Goal: Contribute content

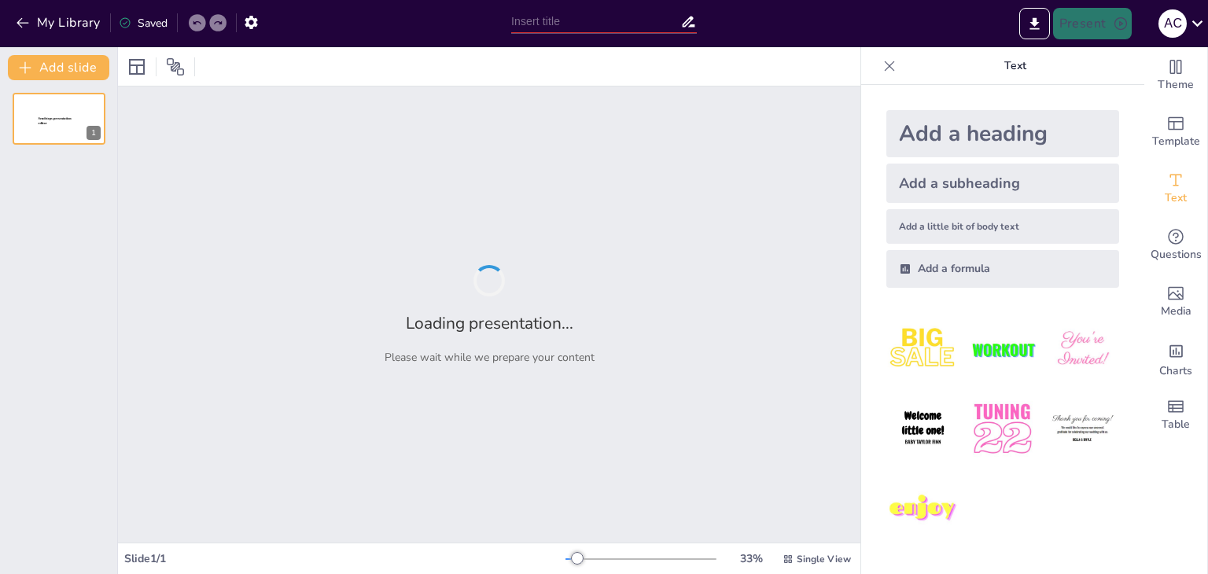
type input "Приклади отримання речовин за допомогою електролізу: Водень, алюміній, кадмій"
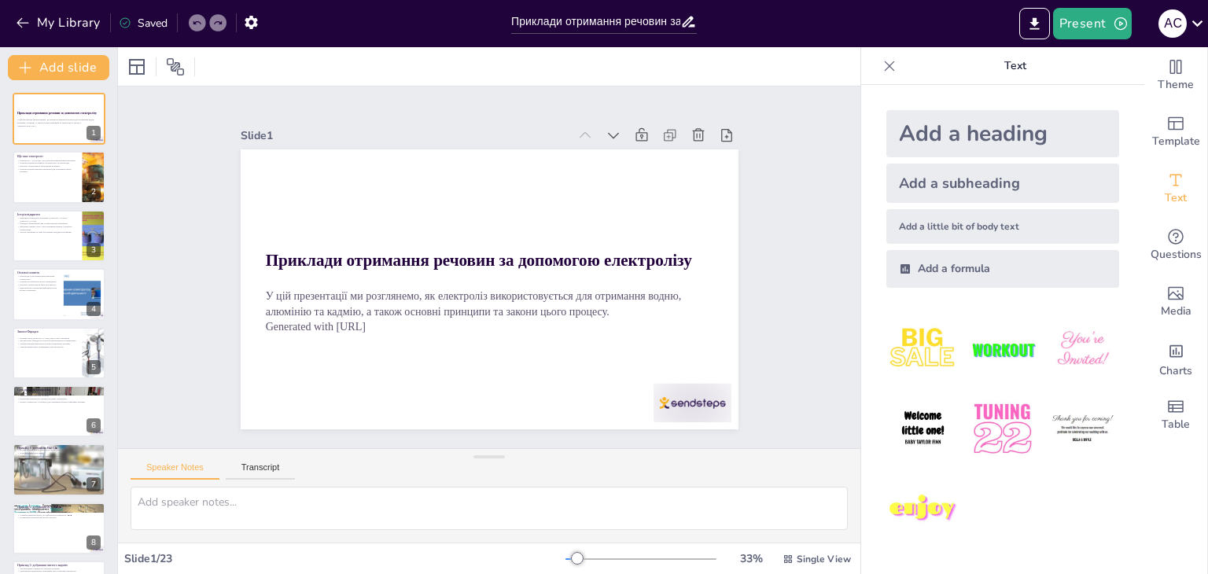
checkbox input "true"
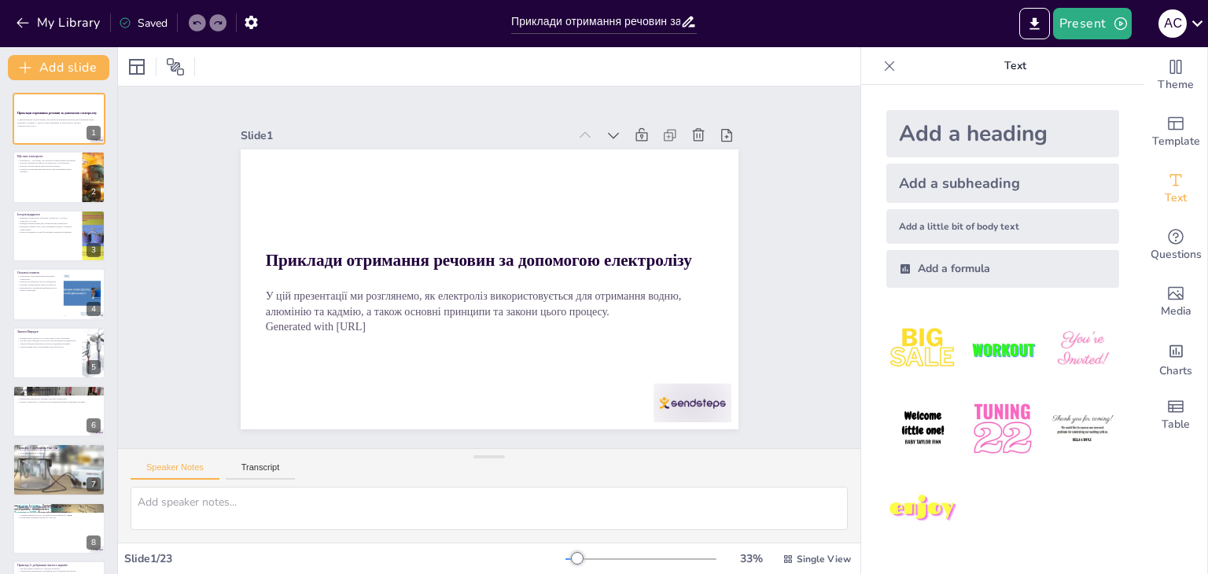
checkbox input "true"
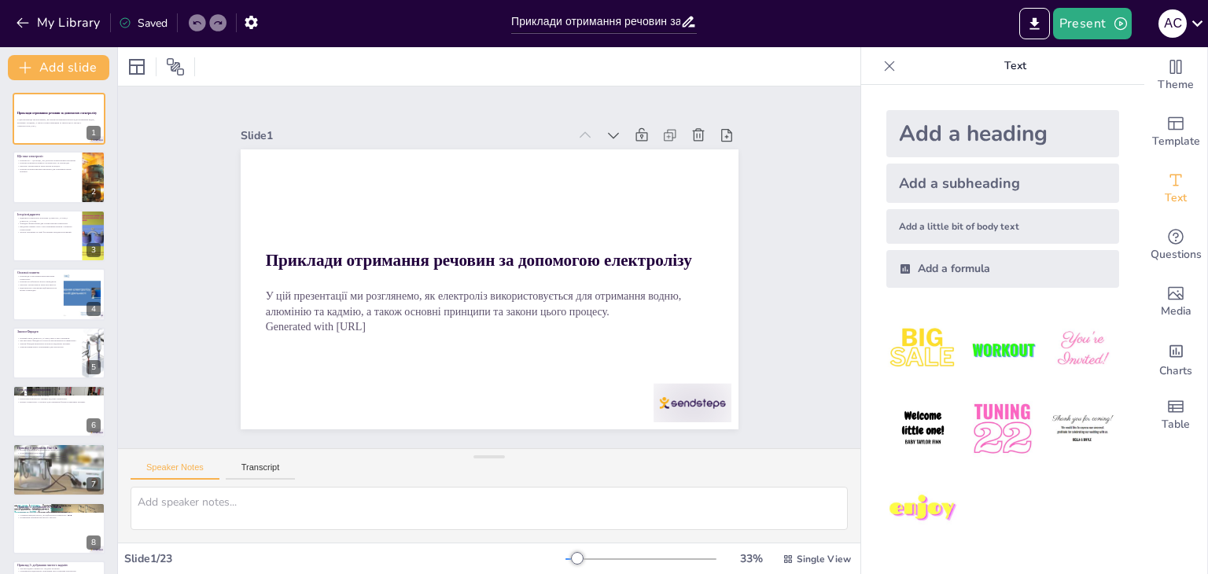
checkbox input "true"
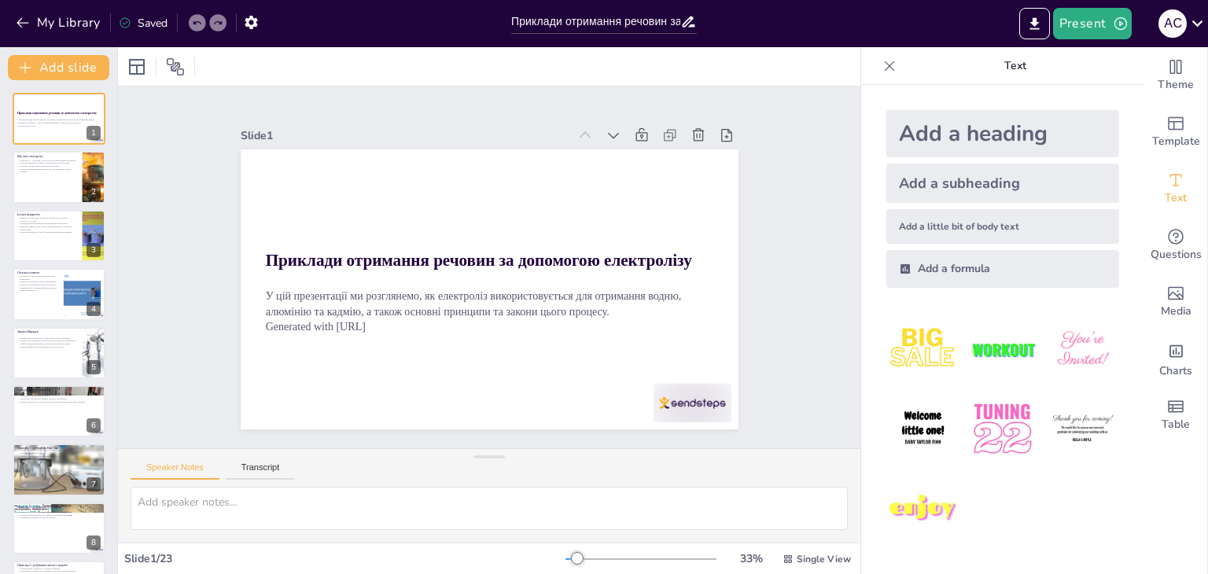
checkbox input "true"
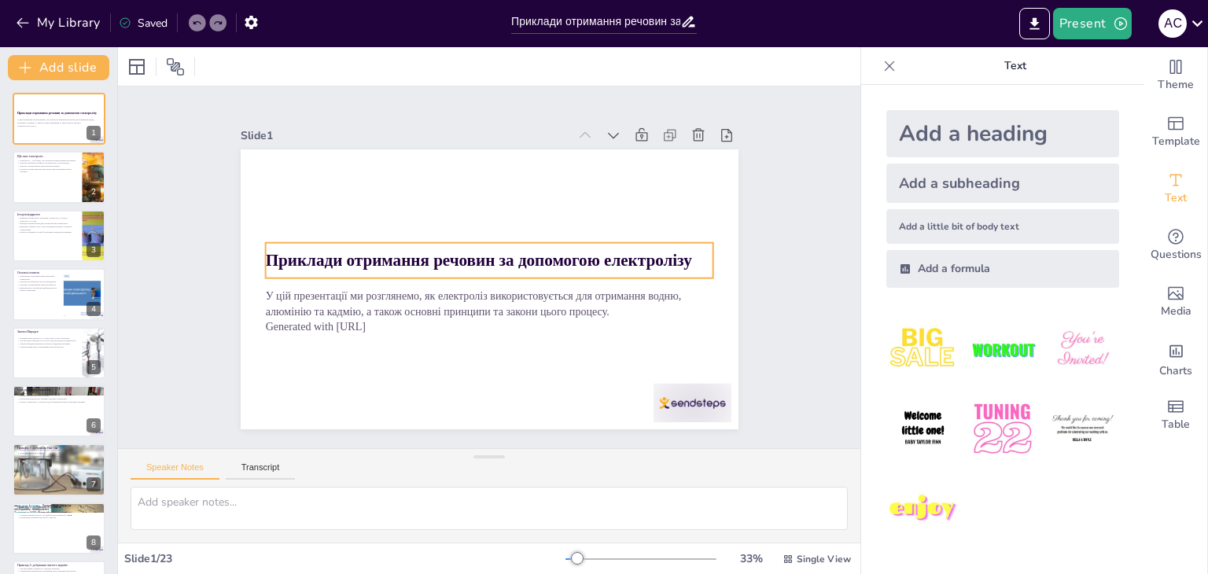
checkbox input "true"
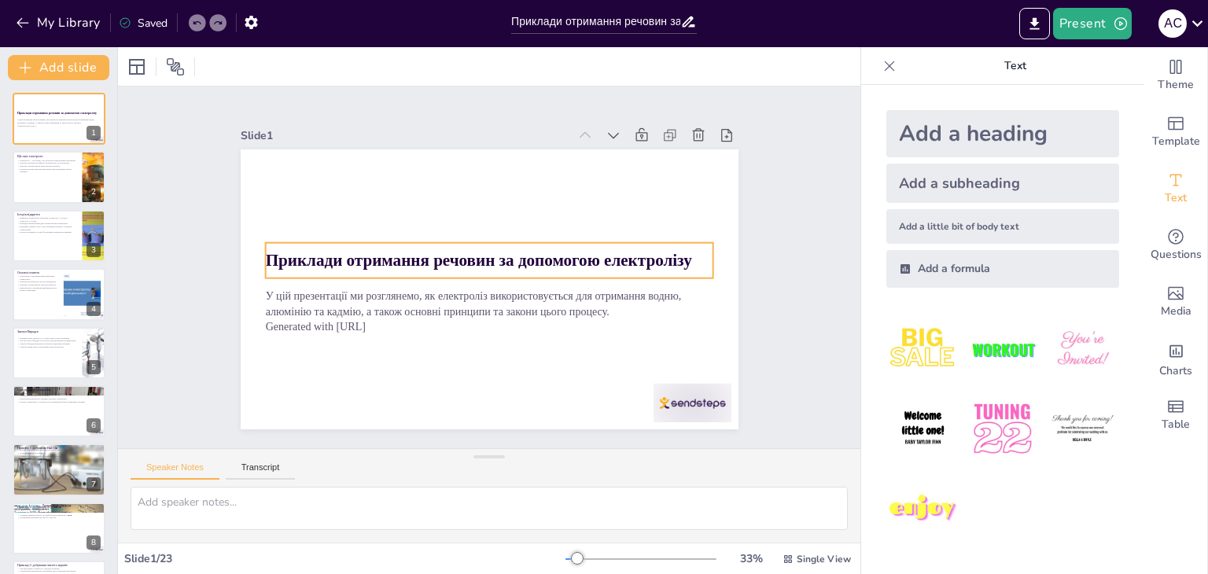
checkbox input "true"
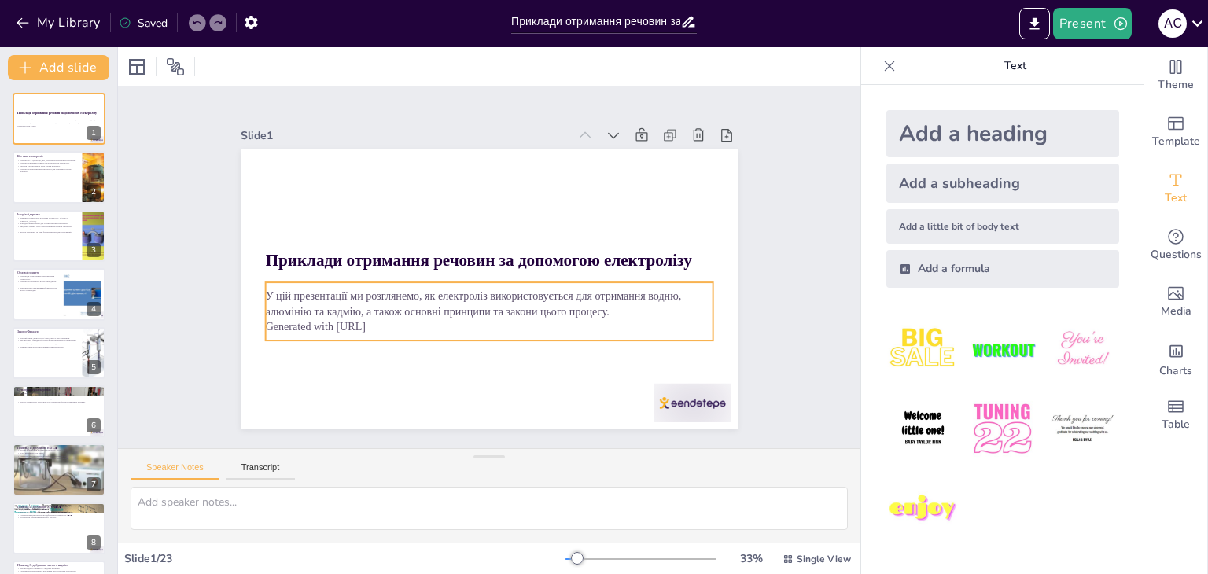
checkbox input "true"
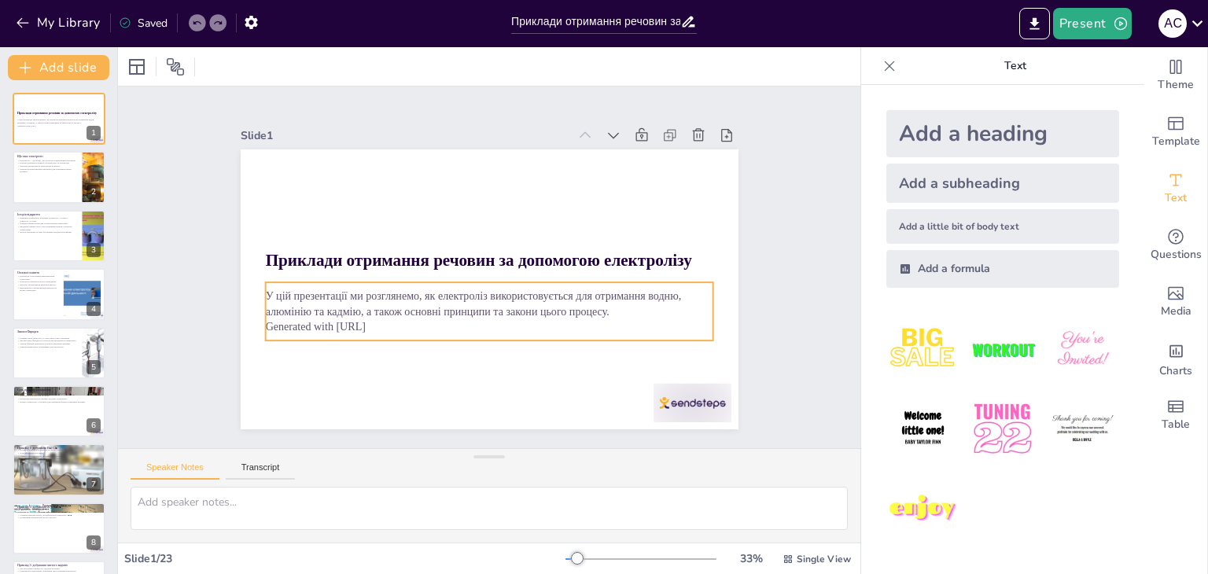
checkbox input "true"
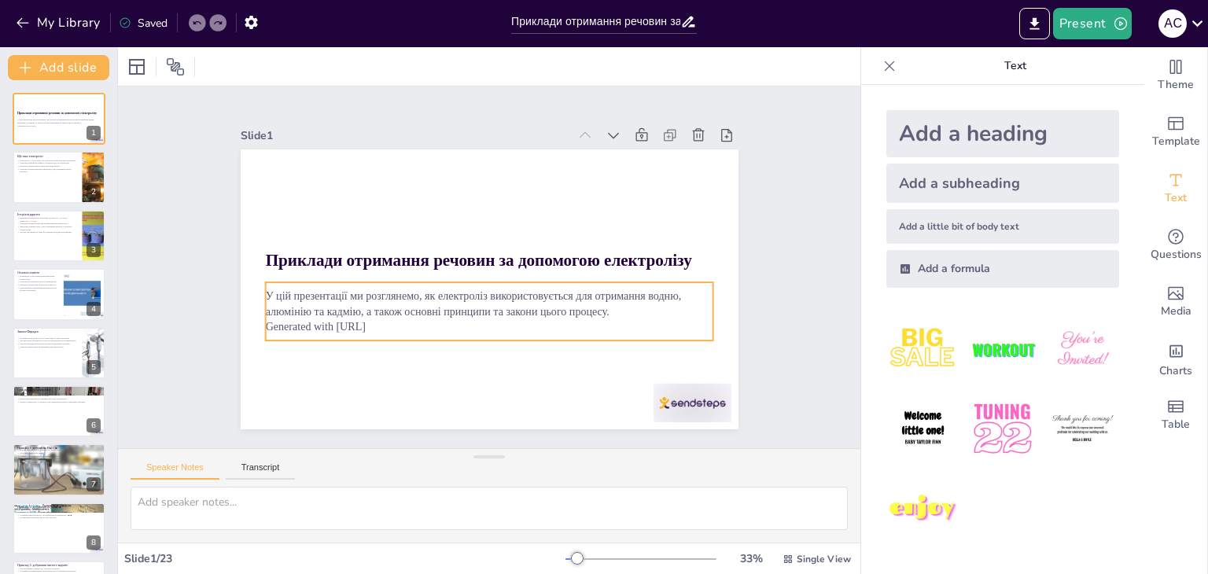
checkbox input "true"
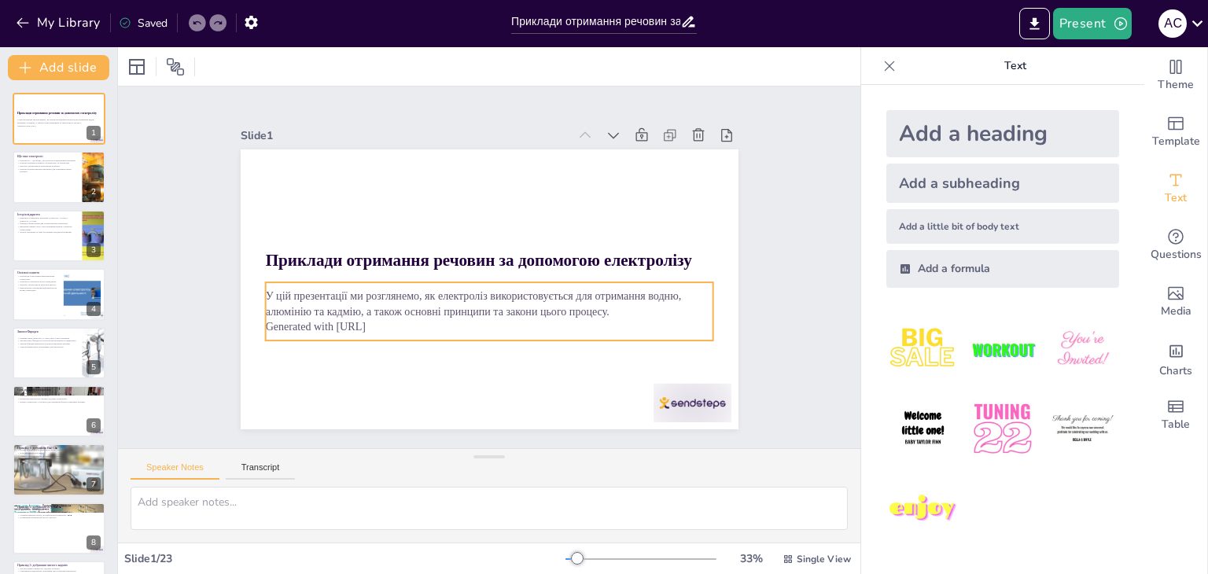
checkbox input "true"
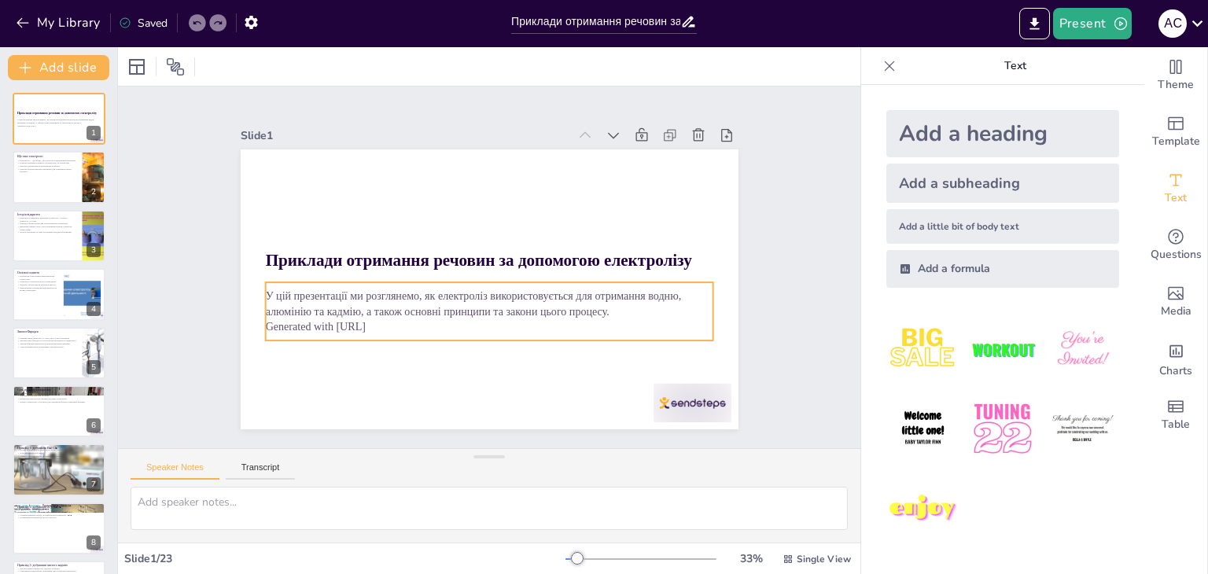
checkbox input "true"
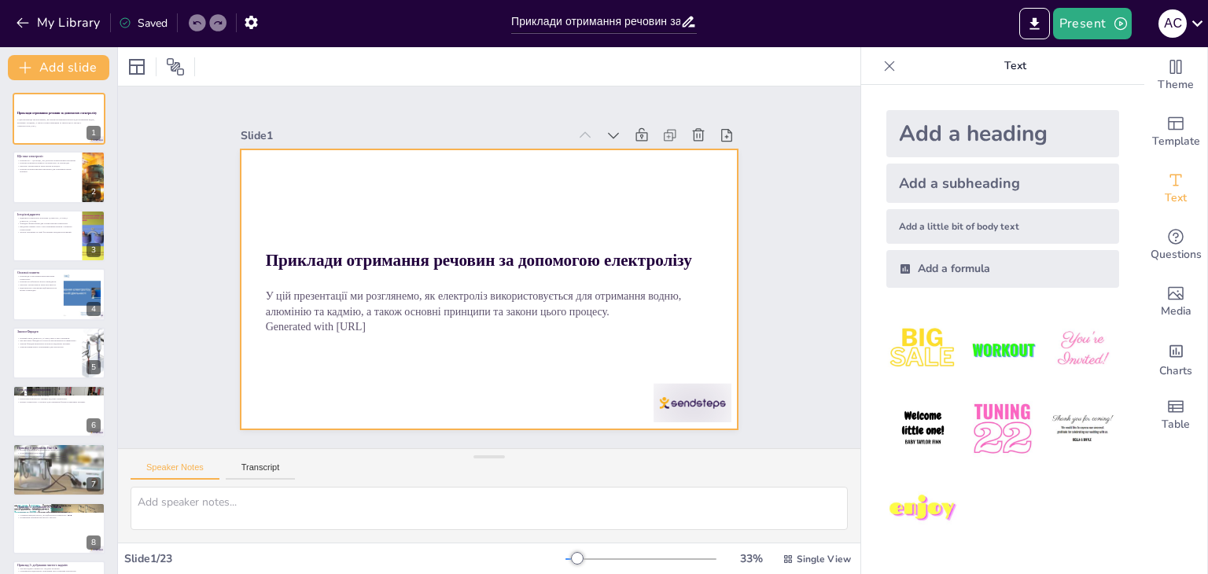
checkbox input "true"
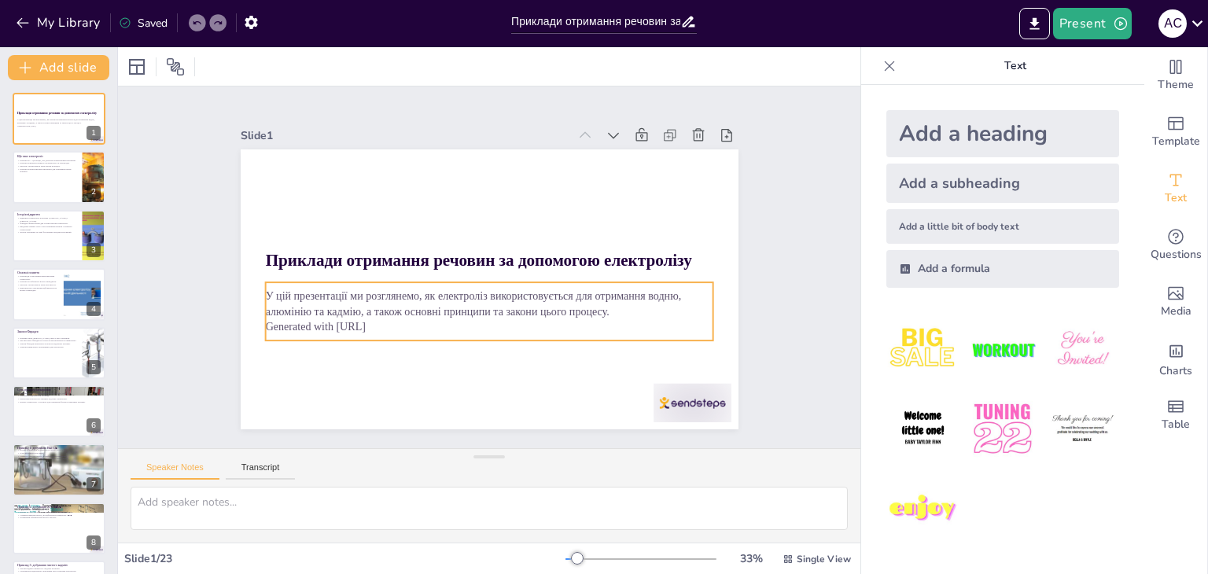
checkbox input "true"
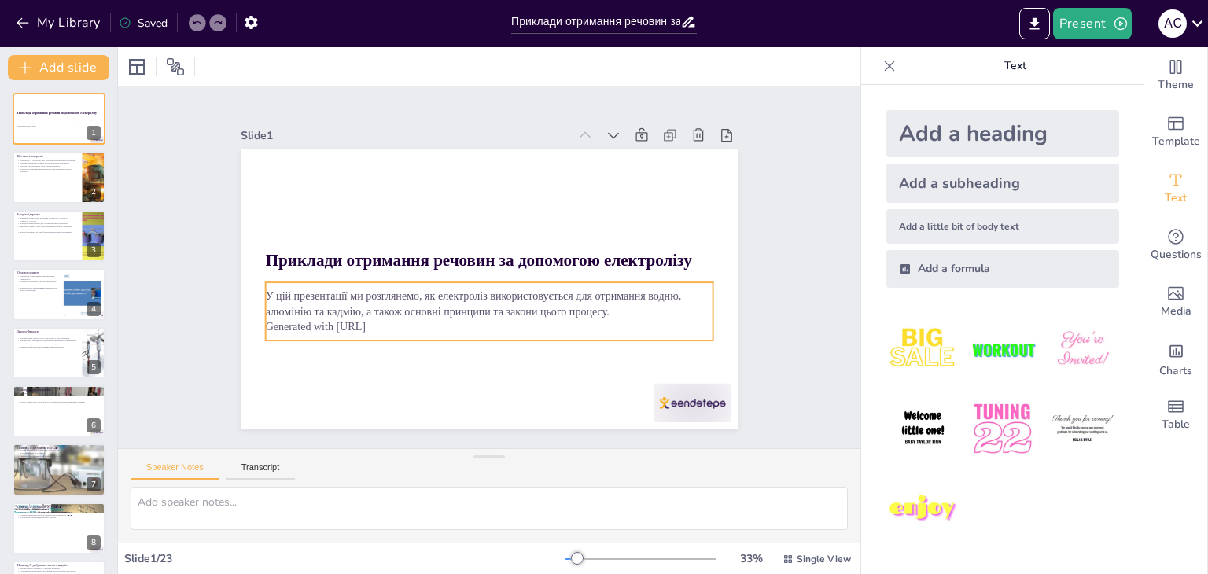
click at [581, 326] on p "Generated with [URL]" at bounding box center [489, 327] width 448 height 16
checkbox input "true"
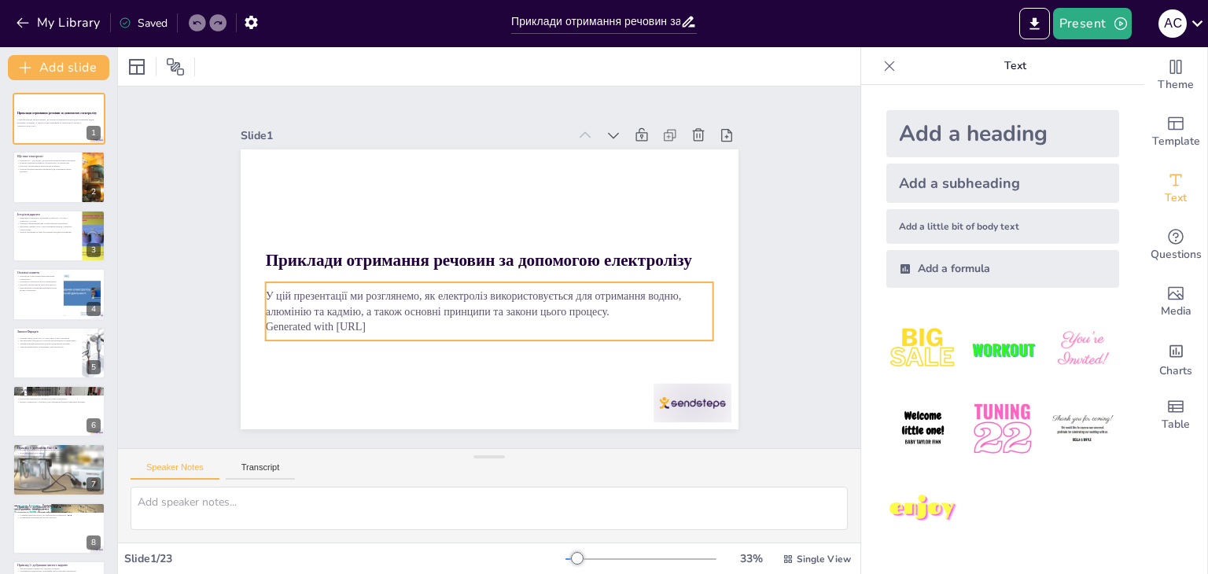
checkbox input "true"
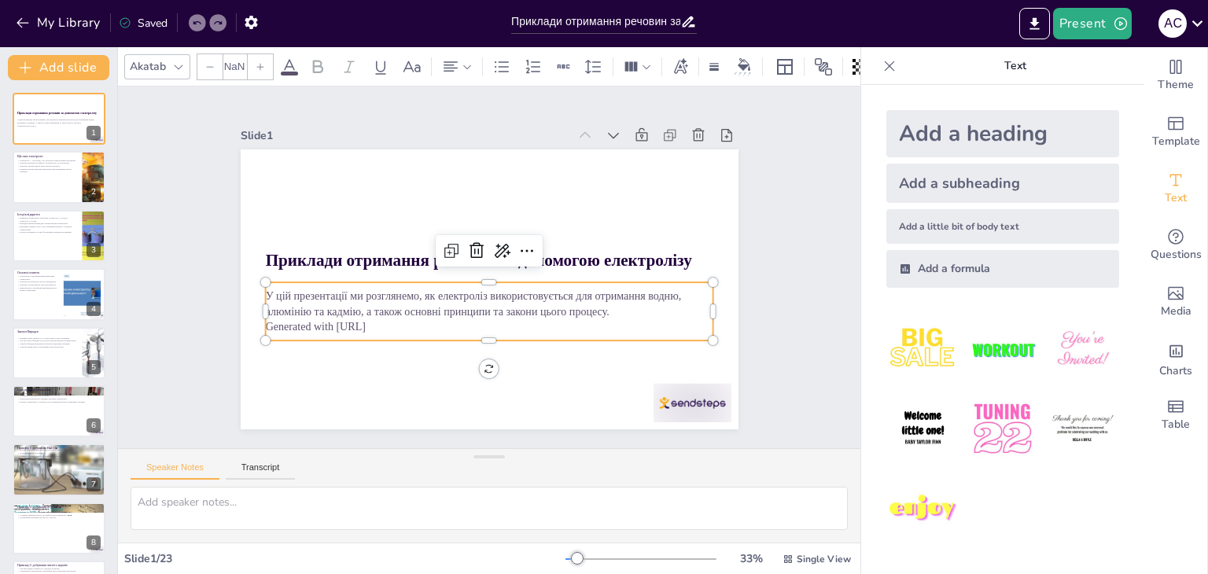
type input "32"
click at [580, 325] on p "Generated with [URL]" at bounding box center [489, 327] width 448 height 16
checkbox input "true"
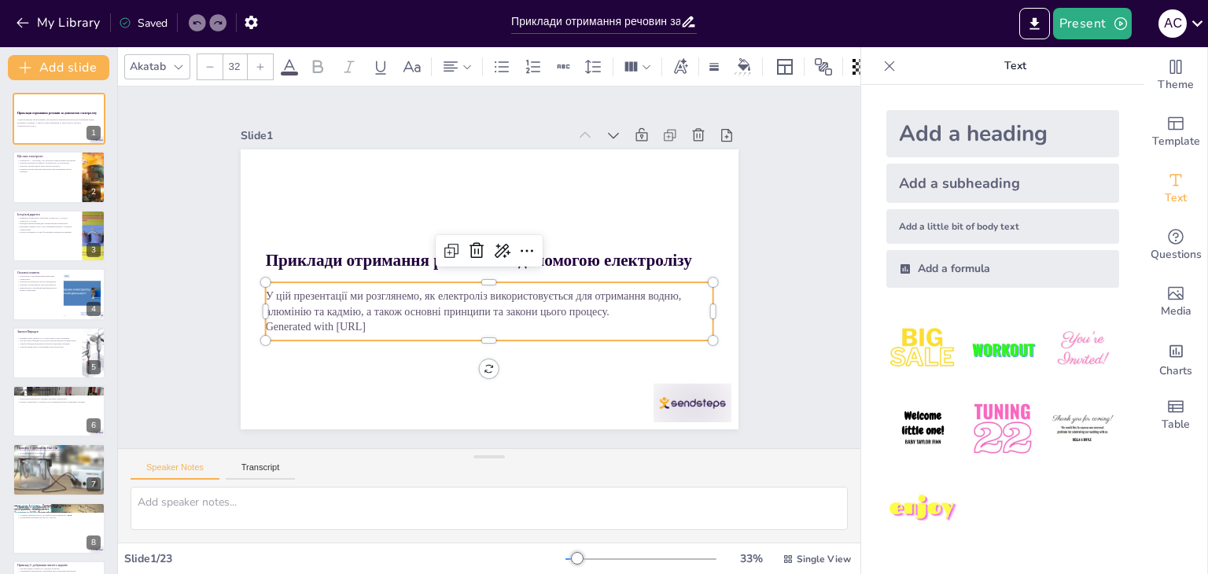
checkbox input "true"
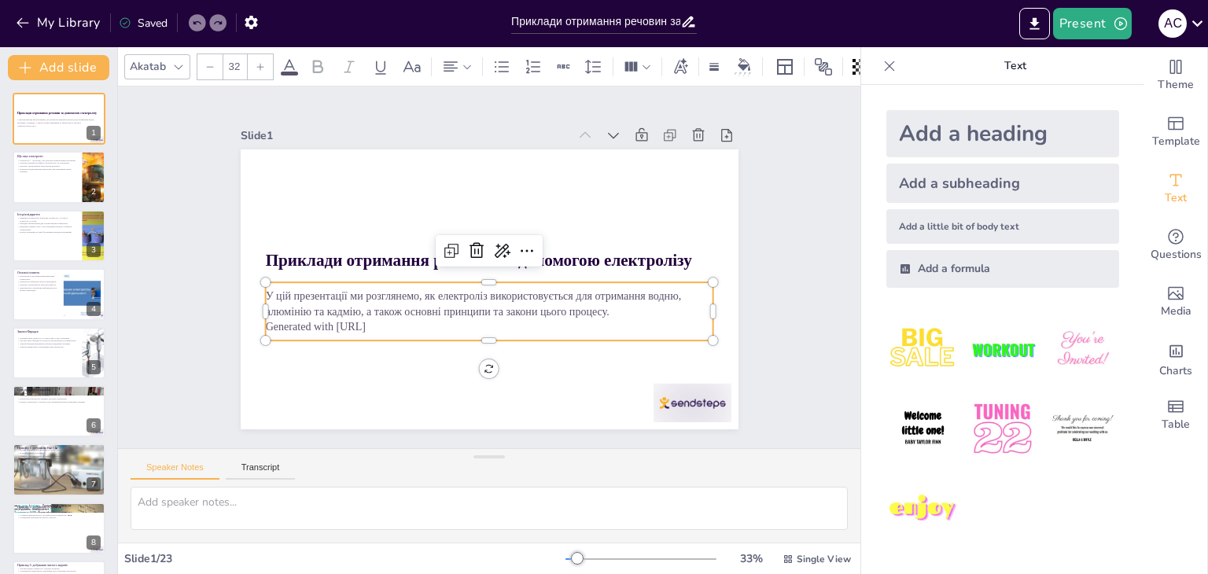
checkbox input "true"
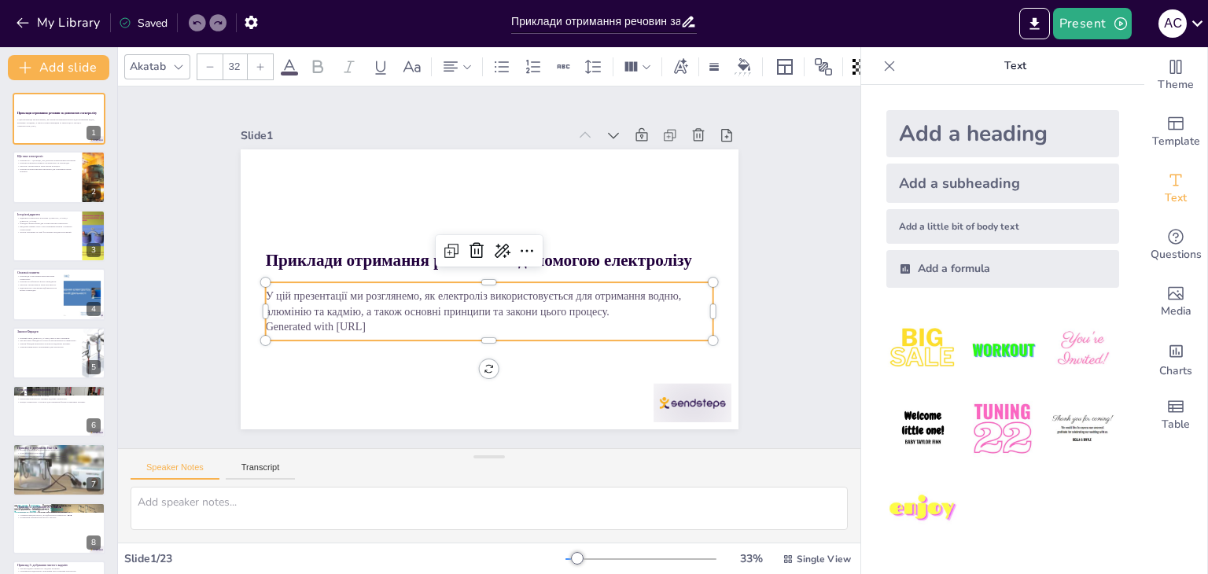
checkbox input "true"
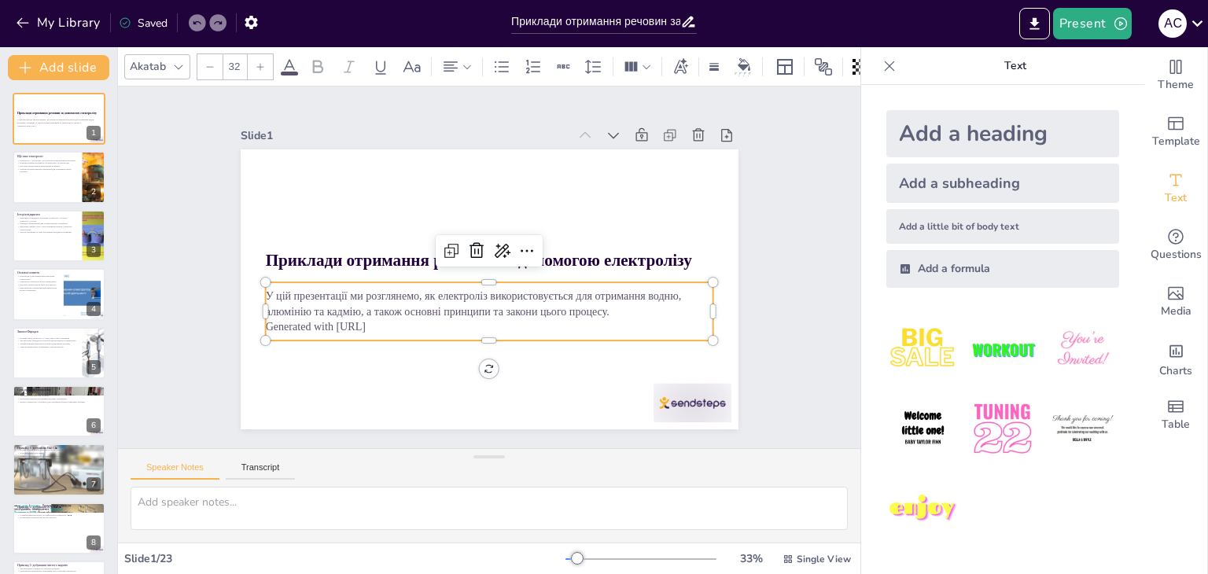
checkbox input "true"
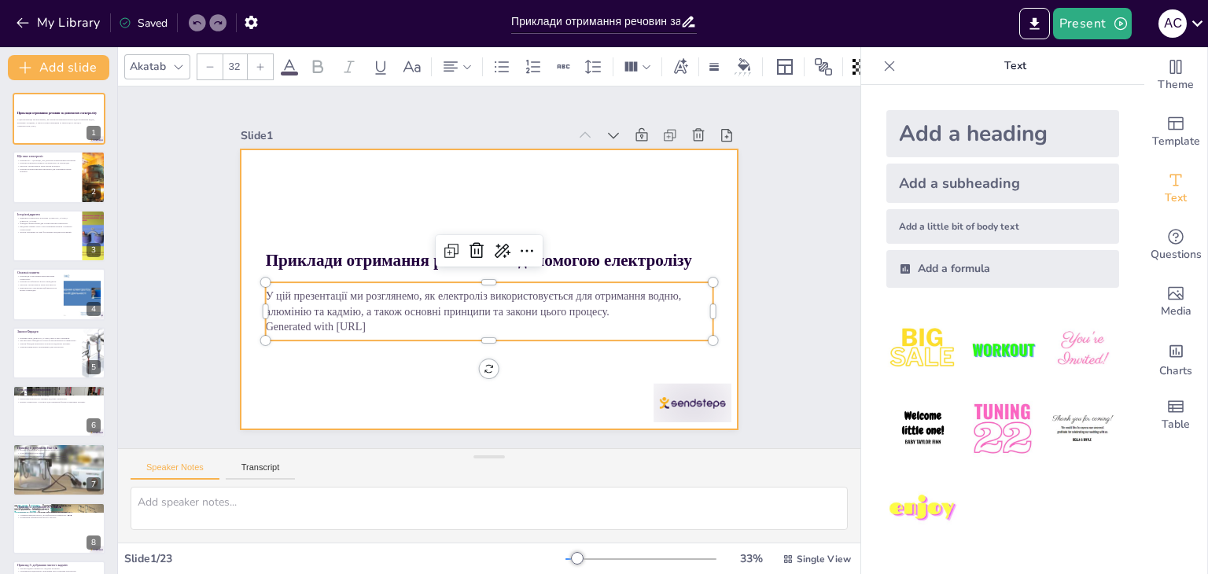
checkbox input "true"
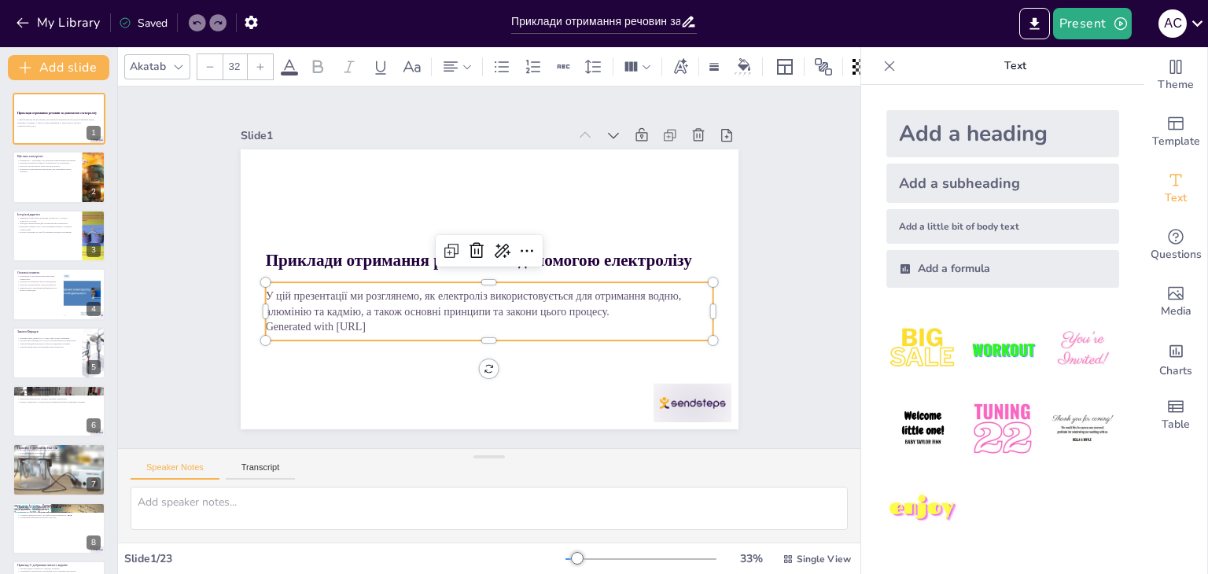
checkbox input "true"
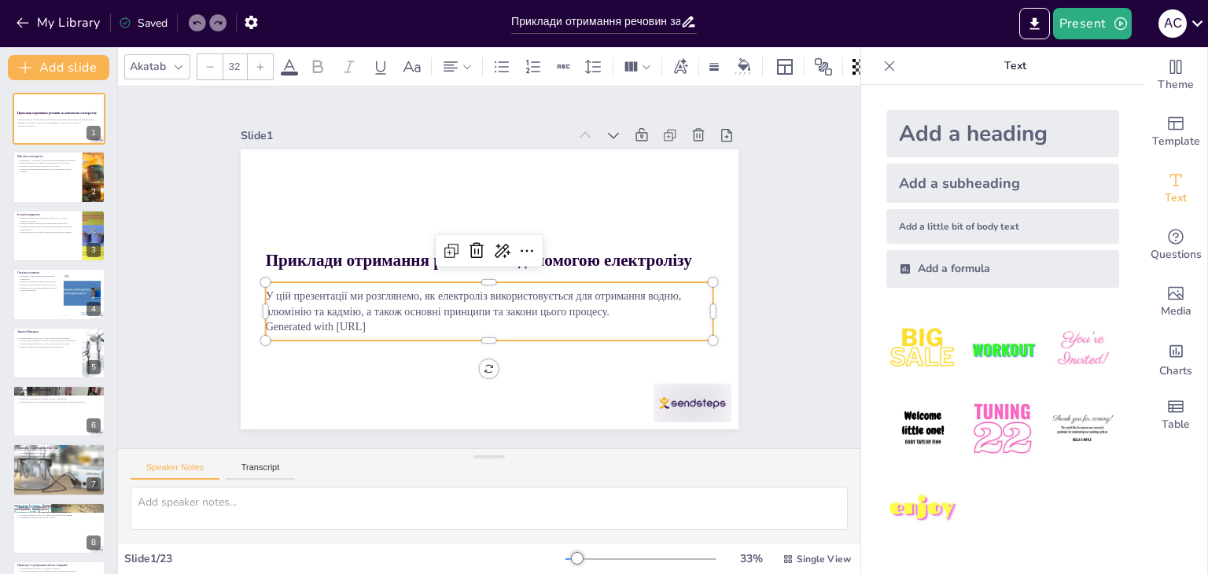
click at [748, 344] on div "Slide 1 Приклади отримання речовин за допомогою електролізу У цій презентації м…" at bounding box center [489, 268] width 617 height 384
checkbox input "true"
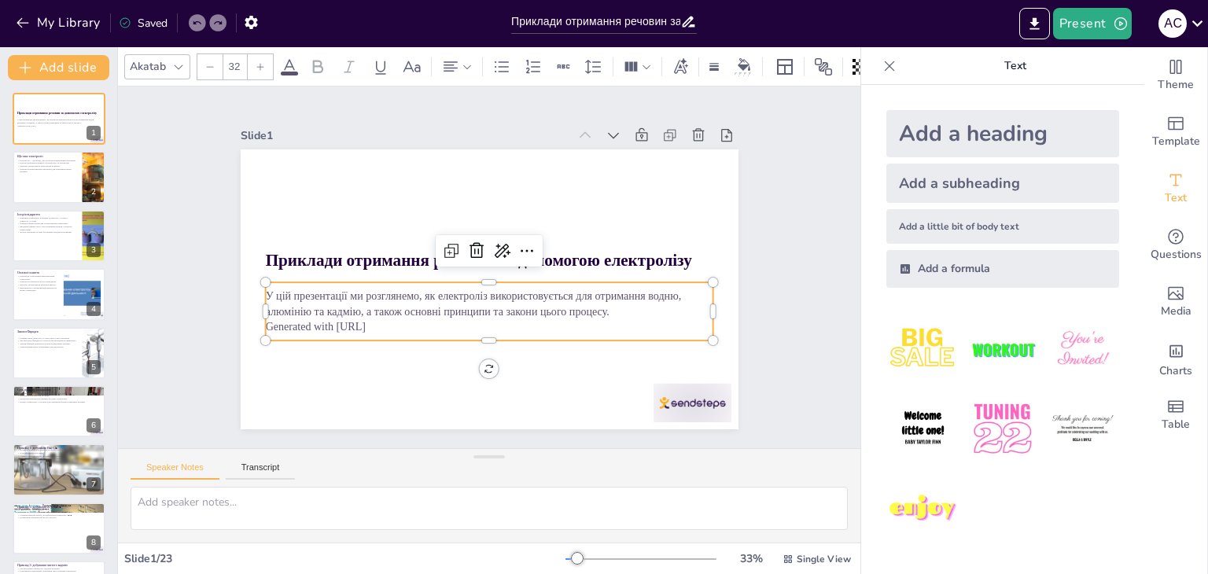
checkbox input "true"
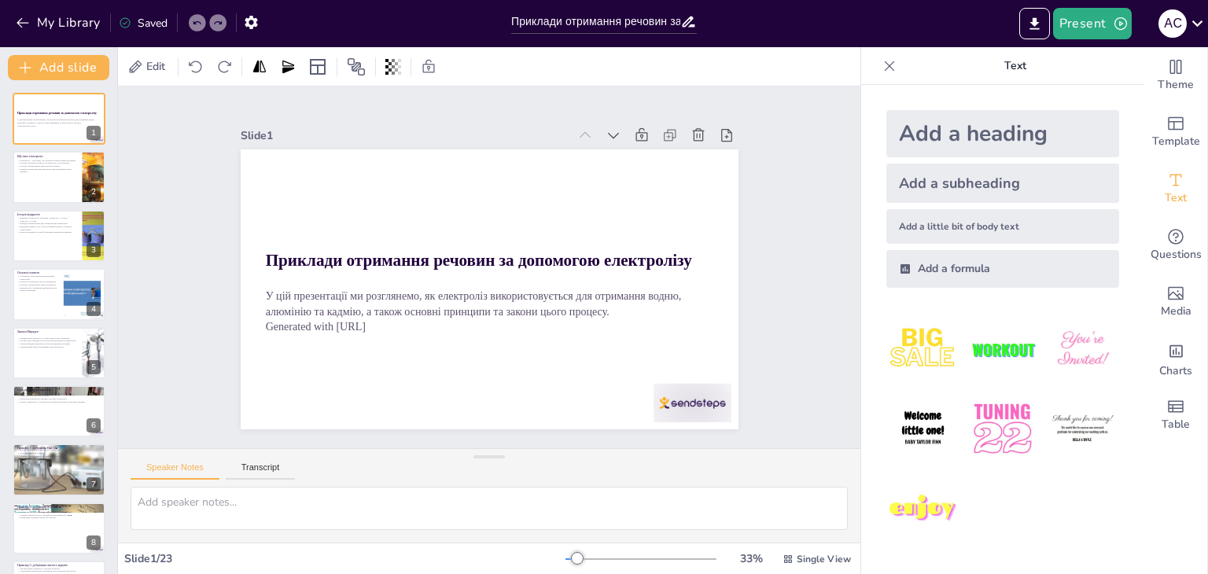
checkbox input "true"
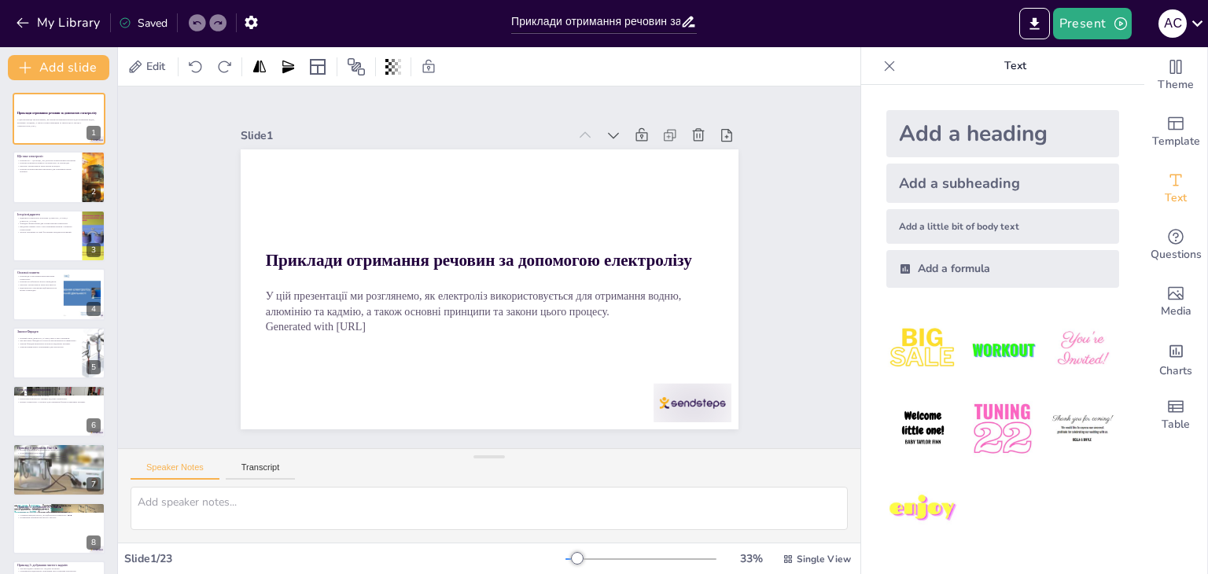
checkbox input "true"
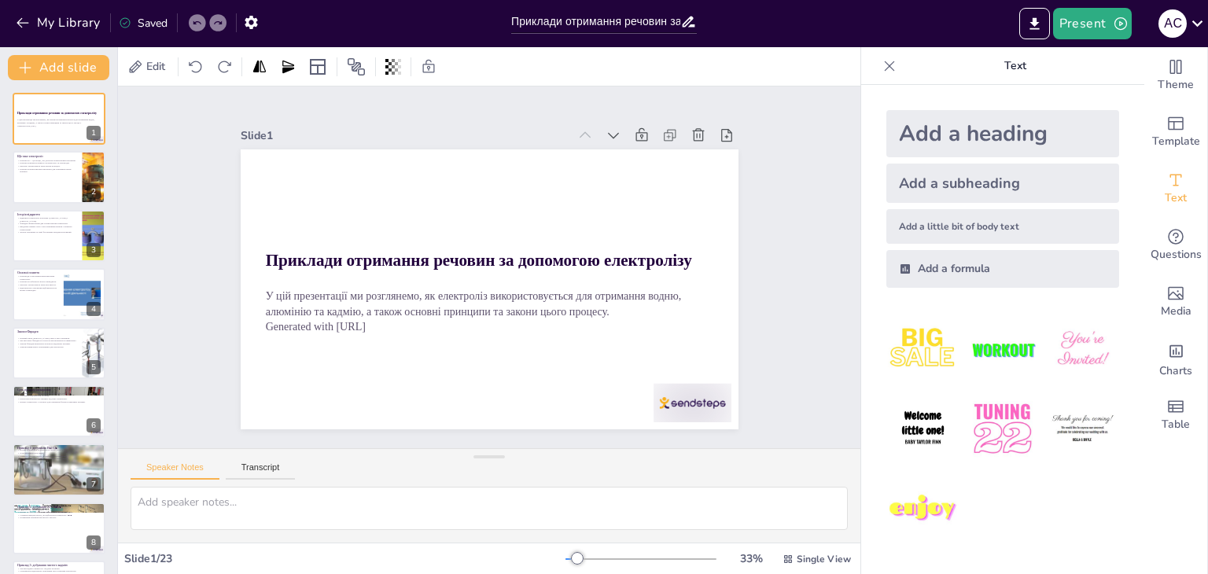
checkbox input "true"
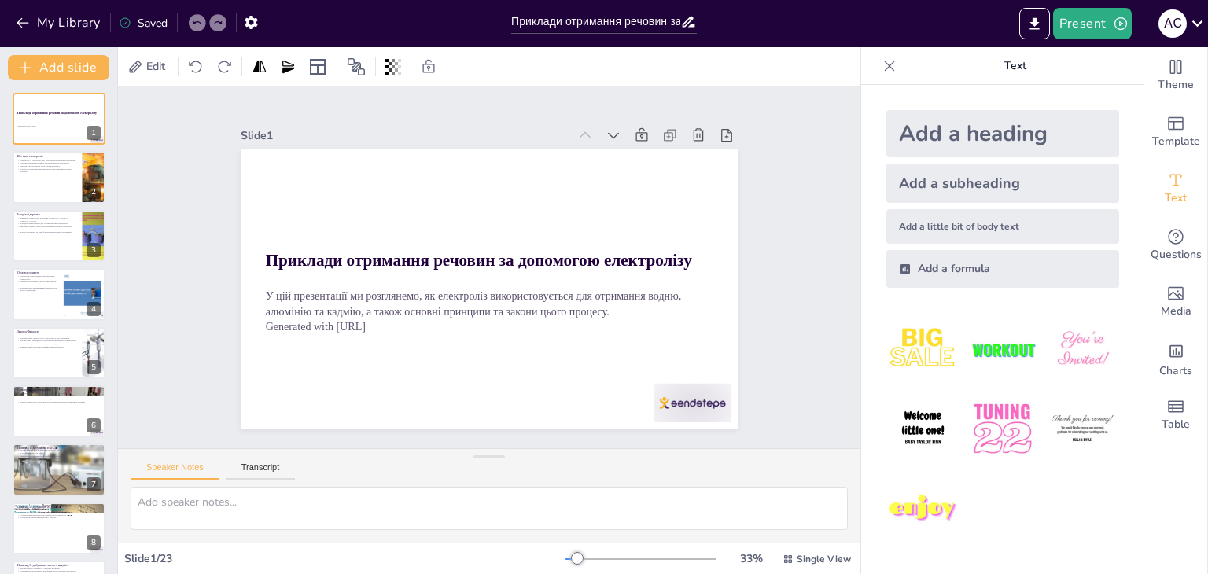
checkbox input "true"
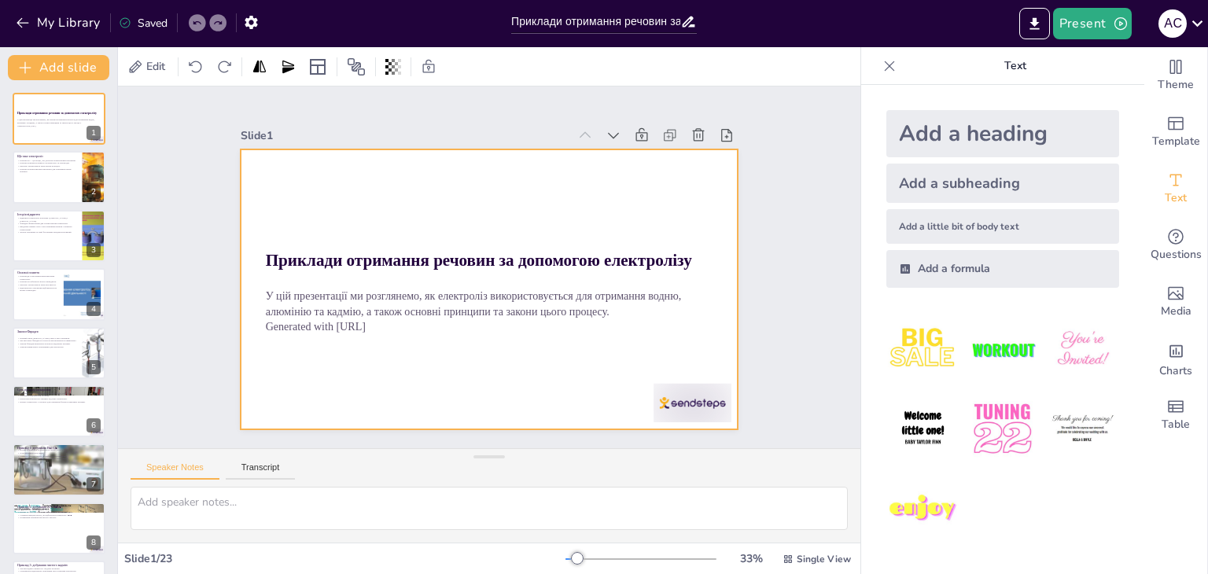
checkbox input "true"
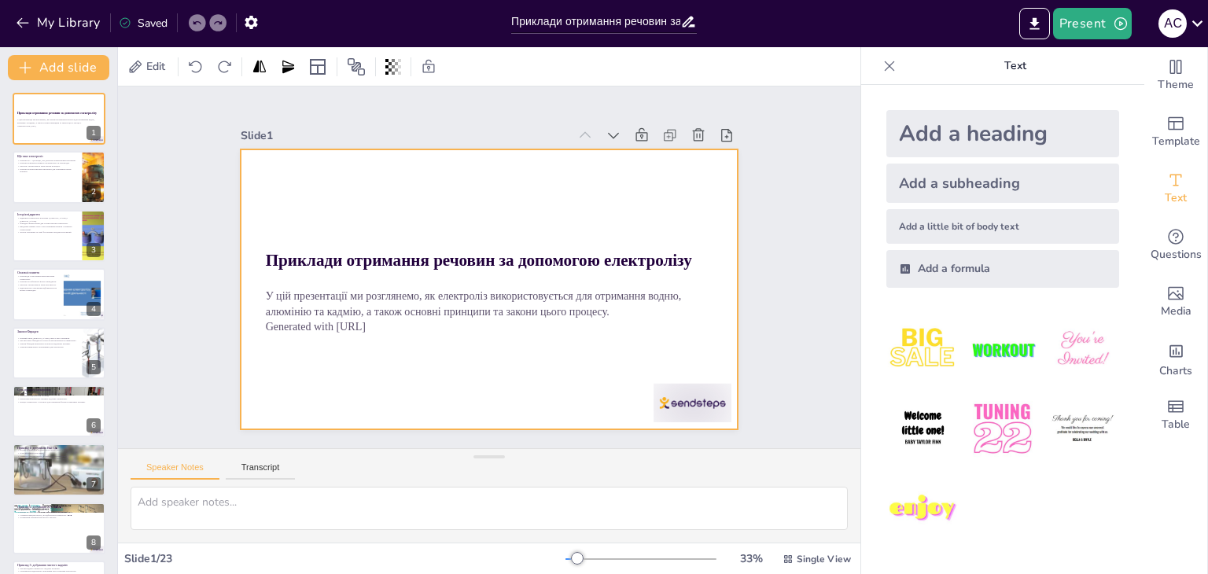
checkbox input "true"
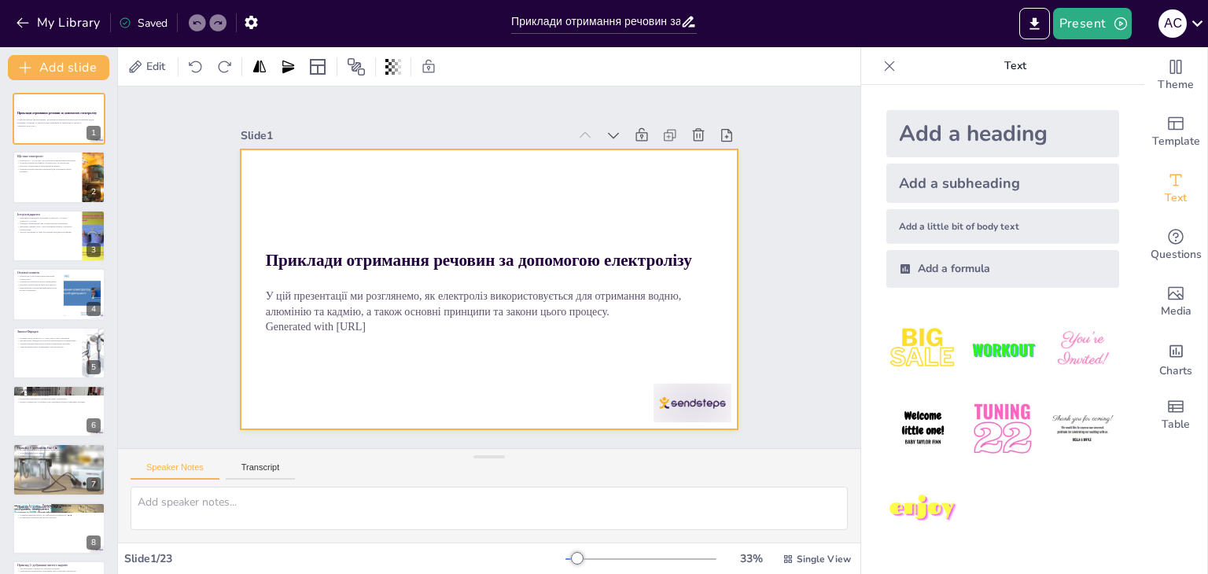
checkbox input "true"
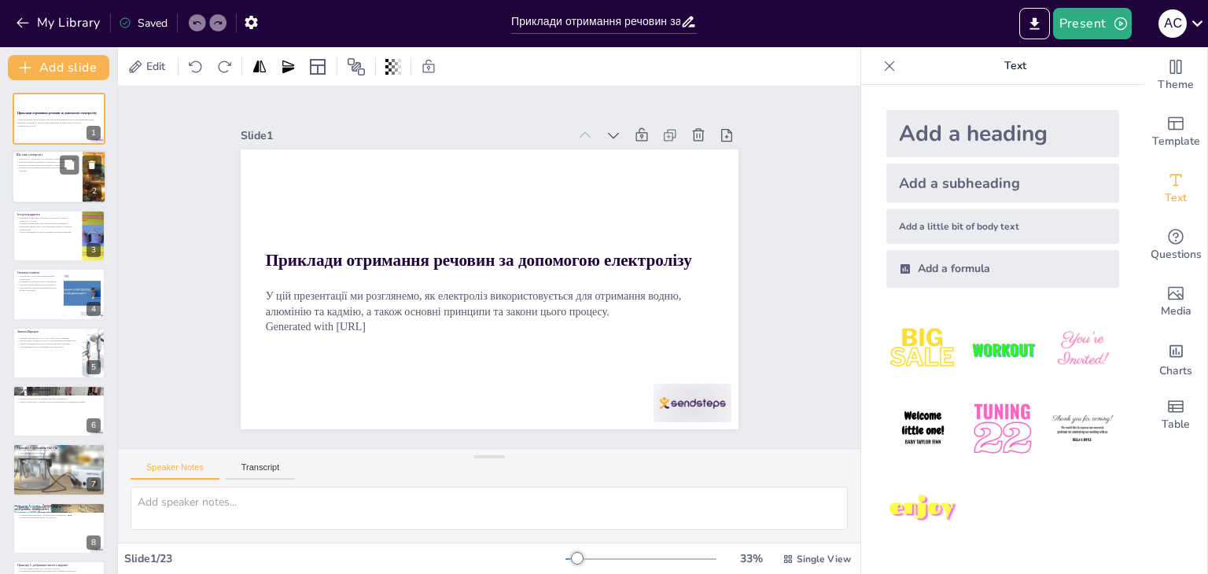
checkbox input "true"
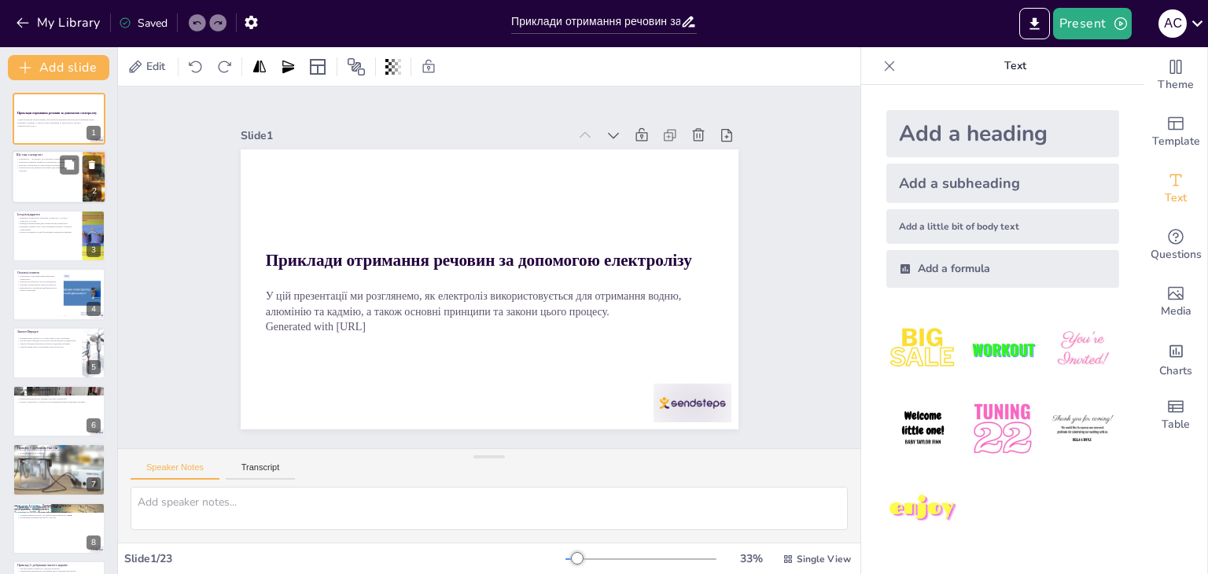
checkbox input "true"
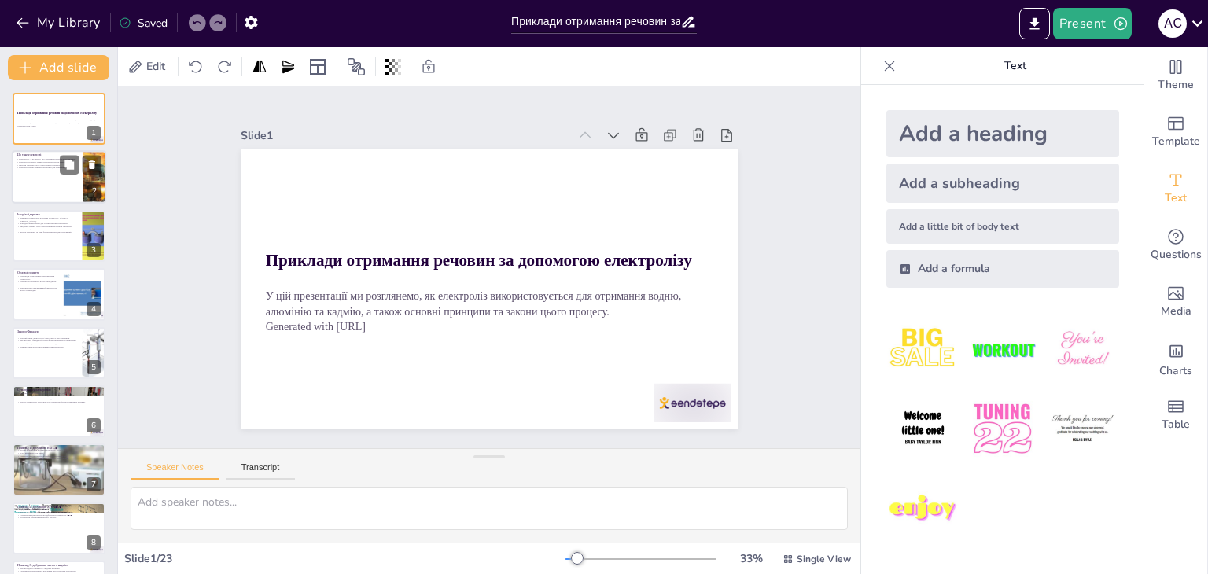
click at [79, 176] on div at bounding box center [59, 177] width 94 height 53
type textarea "Процес електролізу є основою для розщеплення різних речовин, що відкриває нові …"
checkbox input "true"
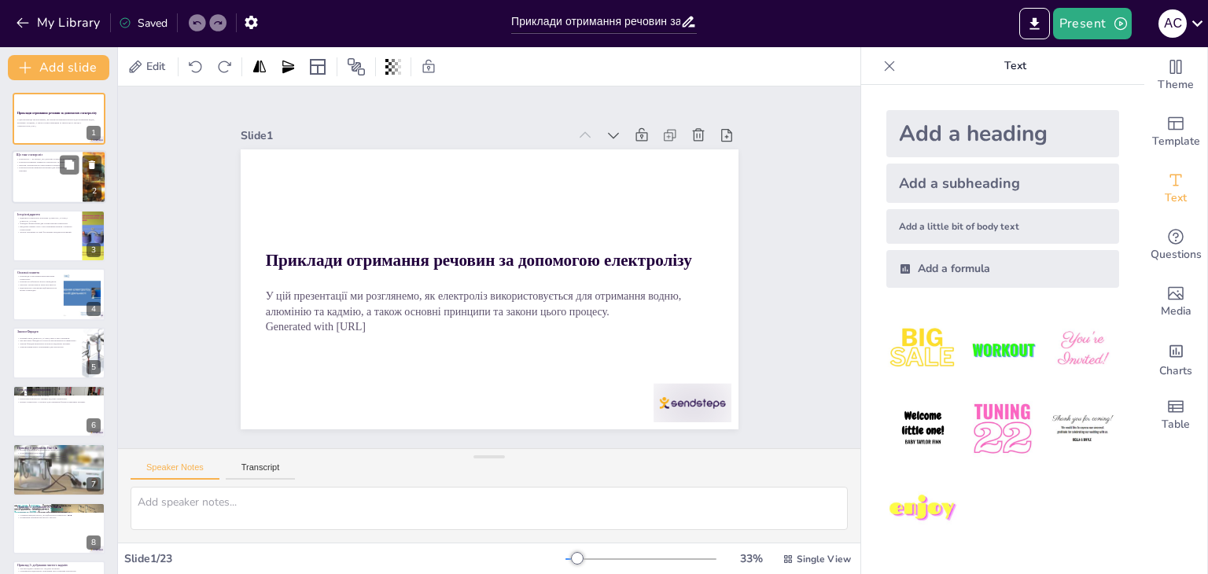
checkbox input "true"
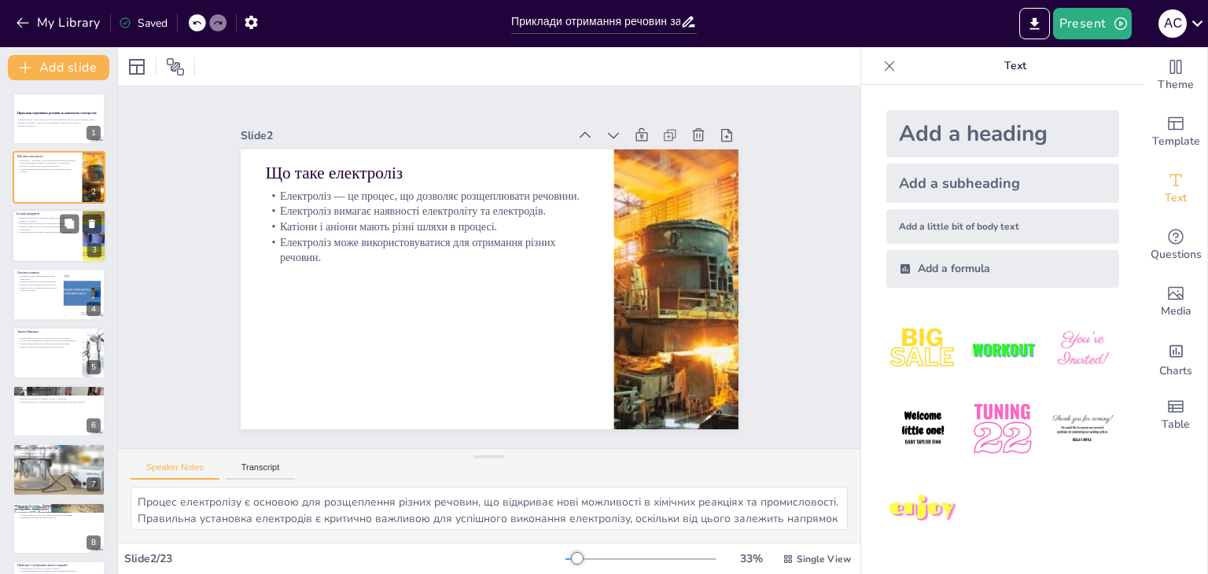
checkbox input "true"
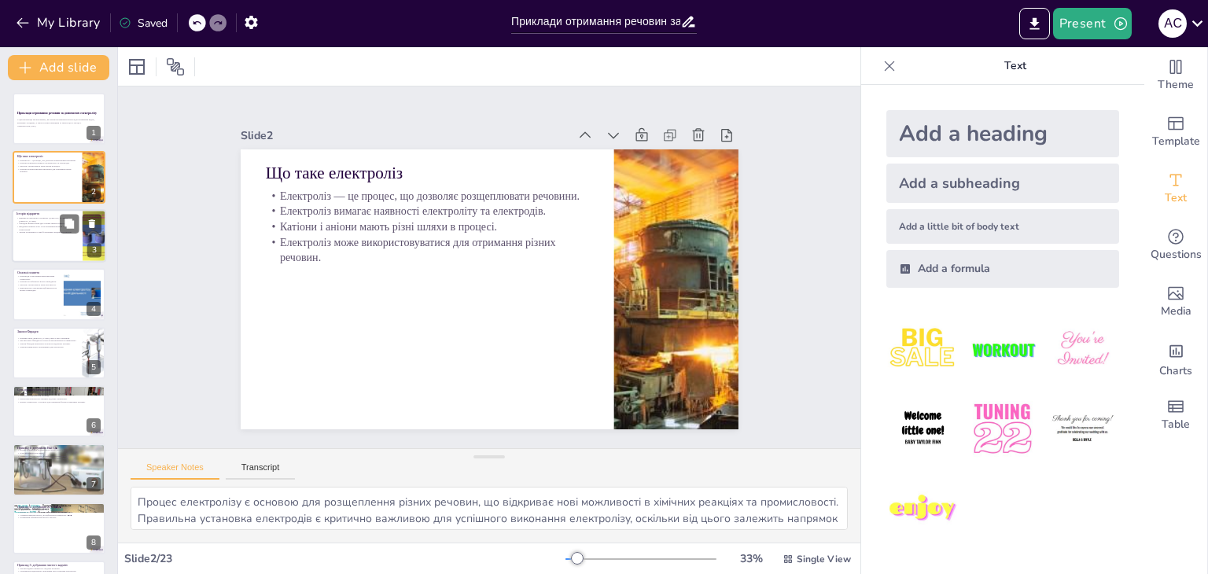
checkbox input "true"
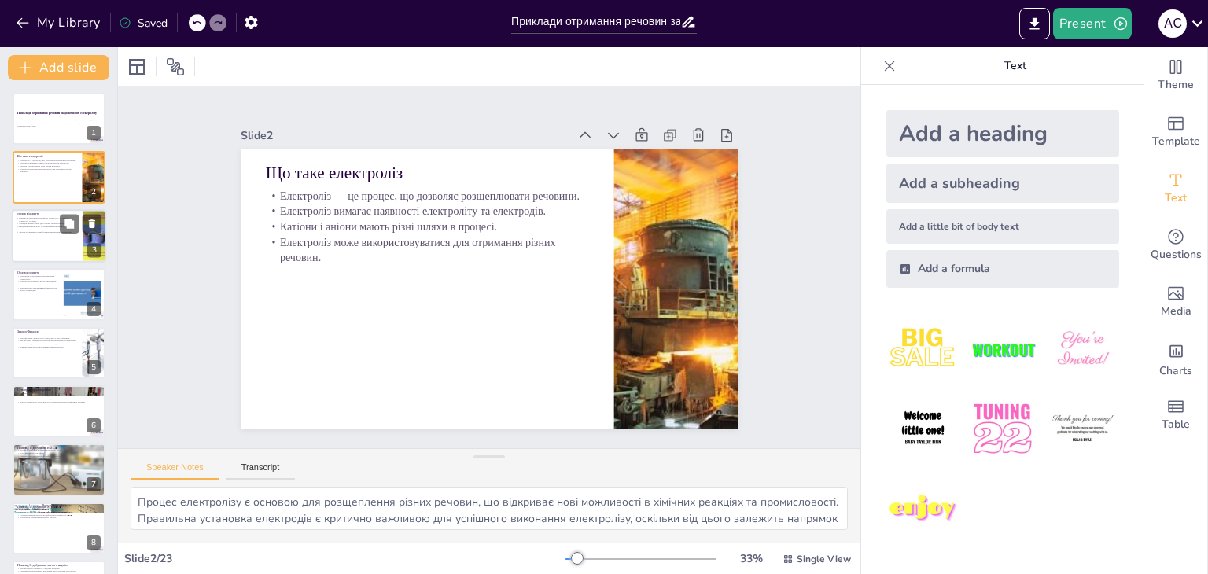
checkbox input "true"
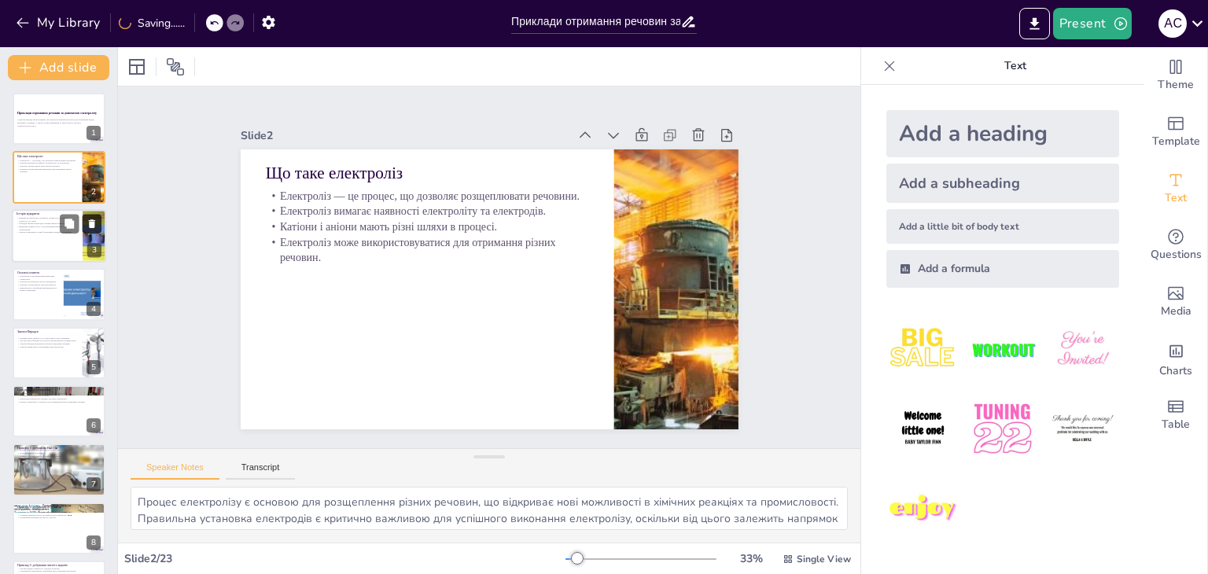
click at [83, 227] on button at bounding box center [92, 223] width 19 height 19
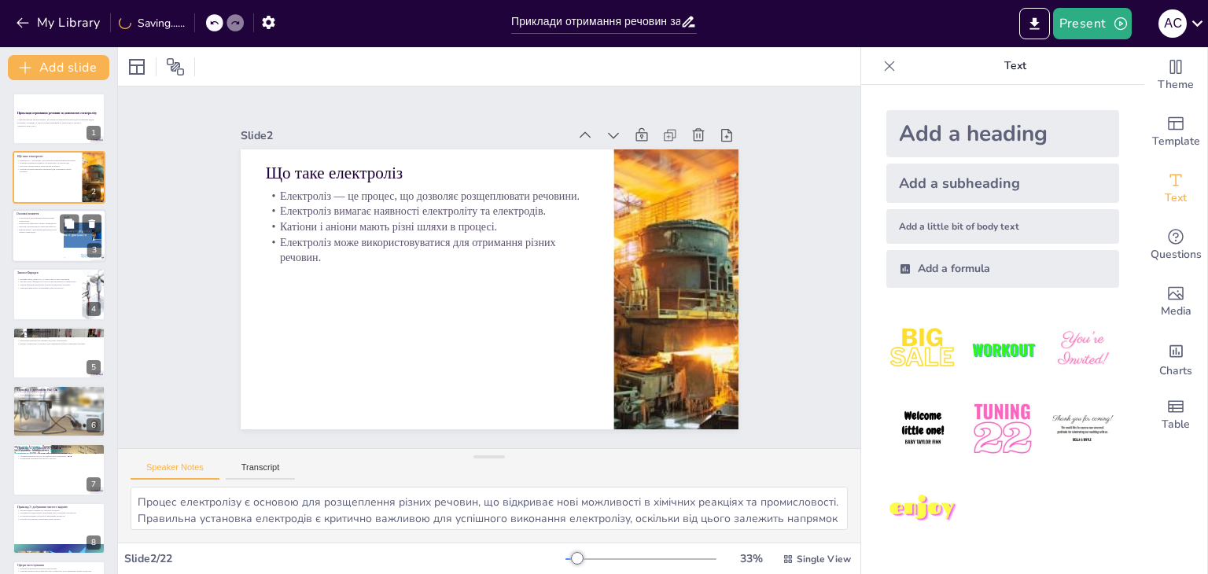
checkbox input "true"
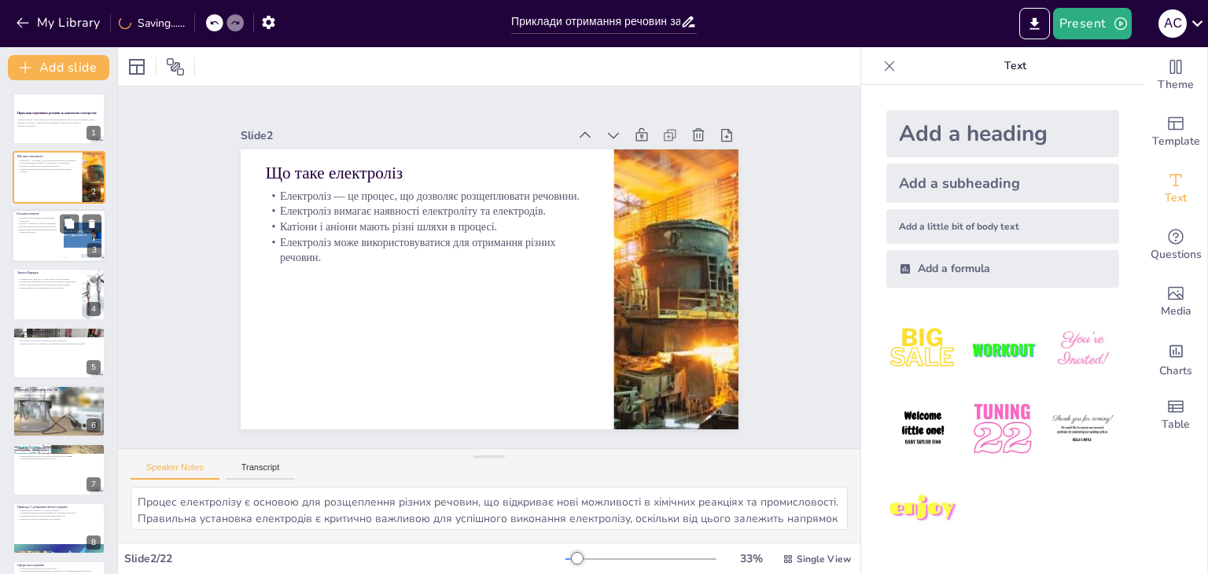
click at [77, 240] on div at bounding box center [82, 236] width 64 height 48
type textarea "Розуміння ролі електродів є важливим для успішного виконання електролізу та отр…"
checkbox input "true"
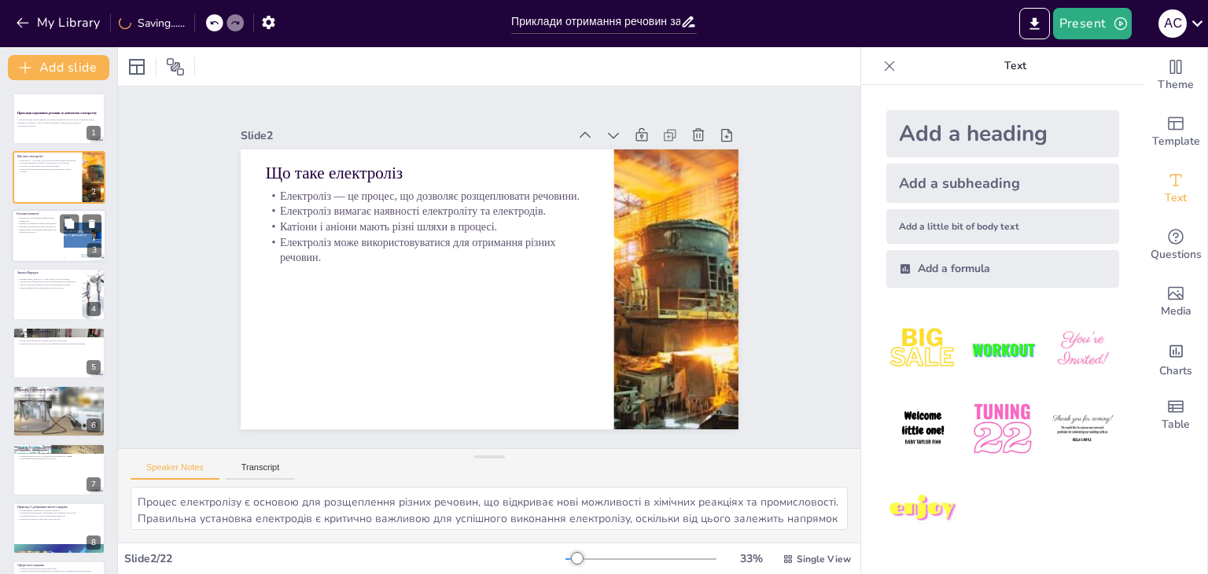
checkbox input "true"
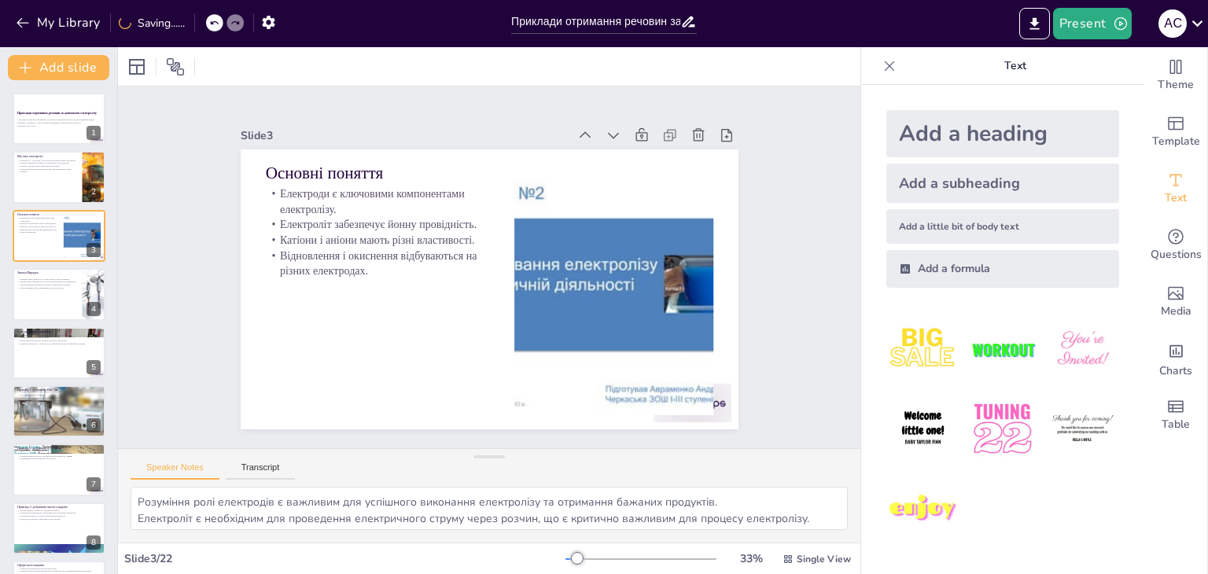
checkbox input "true"
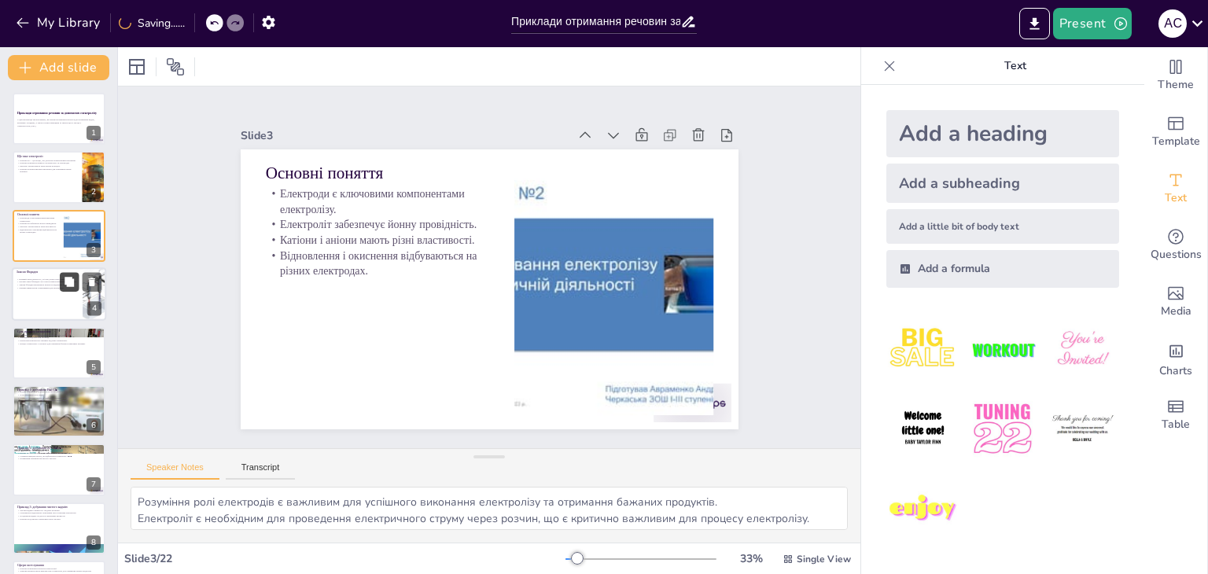
checkbox input "true"
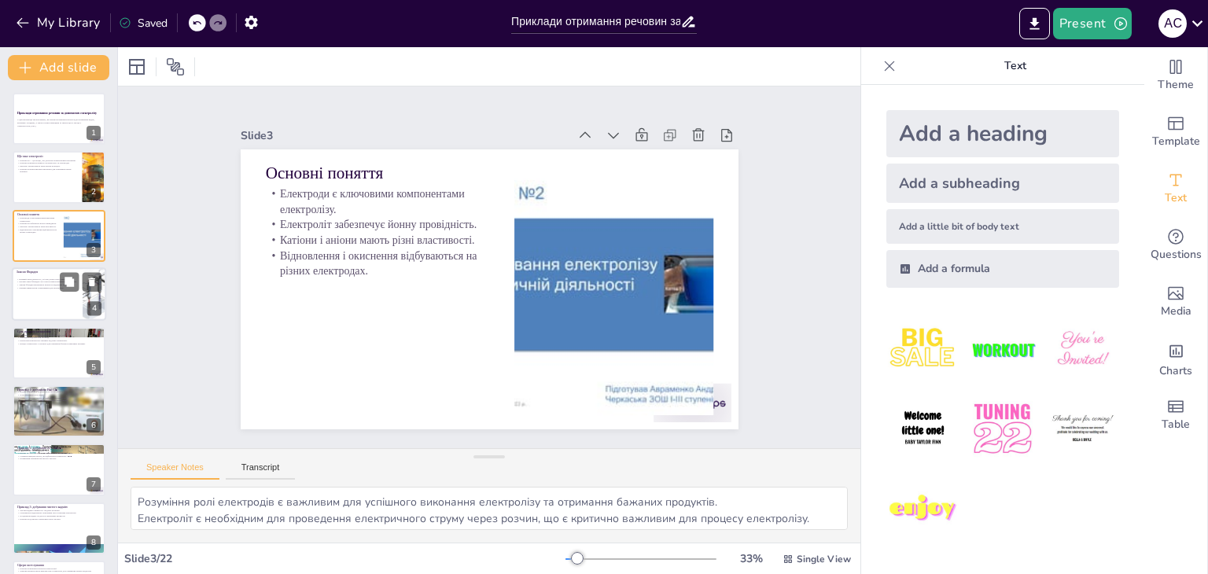
checkbox input "true"
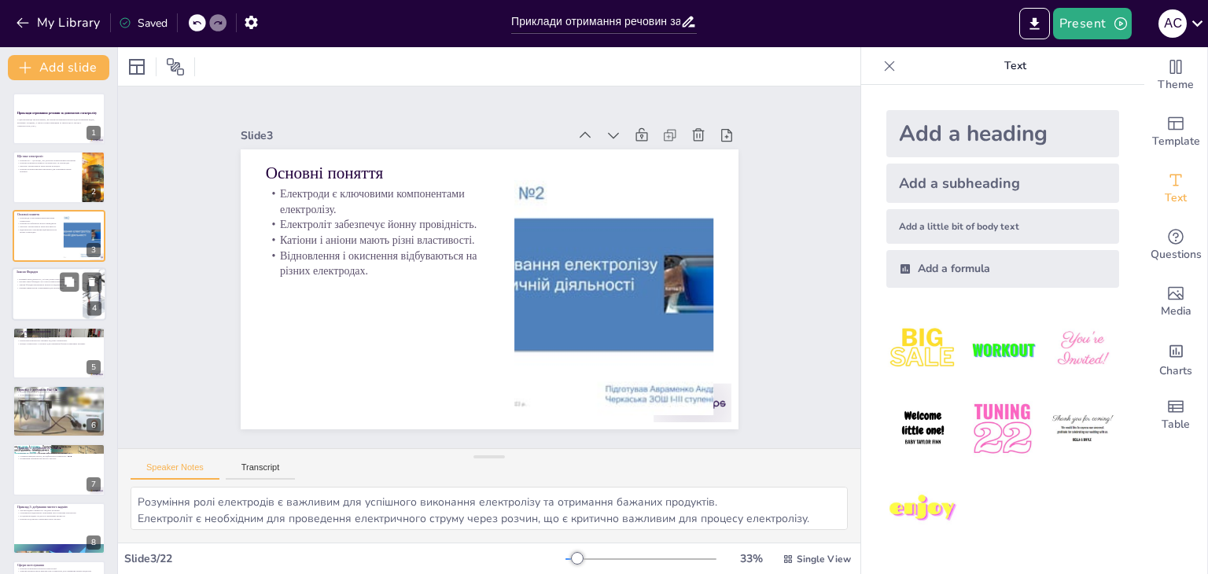
click at [66, 293] on div at bounding box center [59, 293] width 94 height 53
type textarea "Розуміння першого закону Фарадея є критично важливим для розрахунків в електрол…"
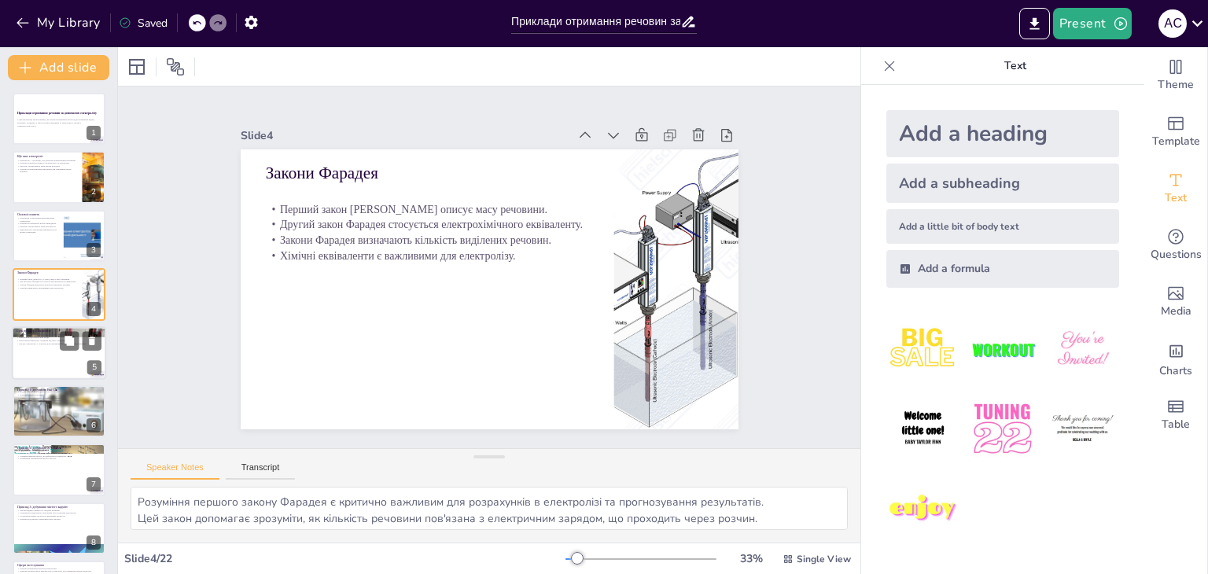
click at [55, 353] on div at bounding box center [59, 352] width 94 height 53
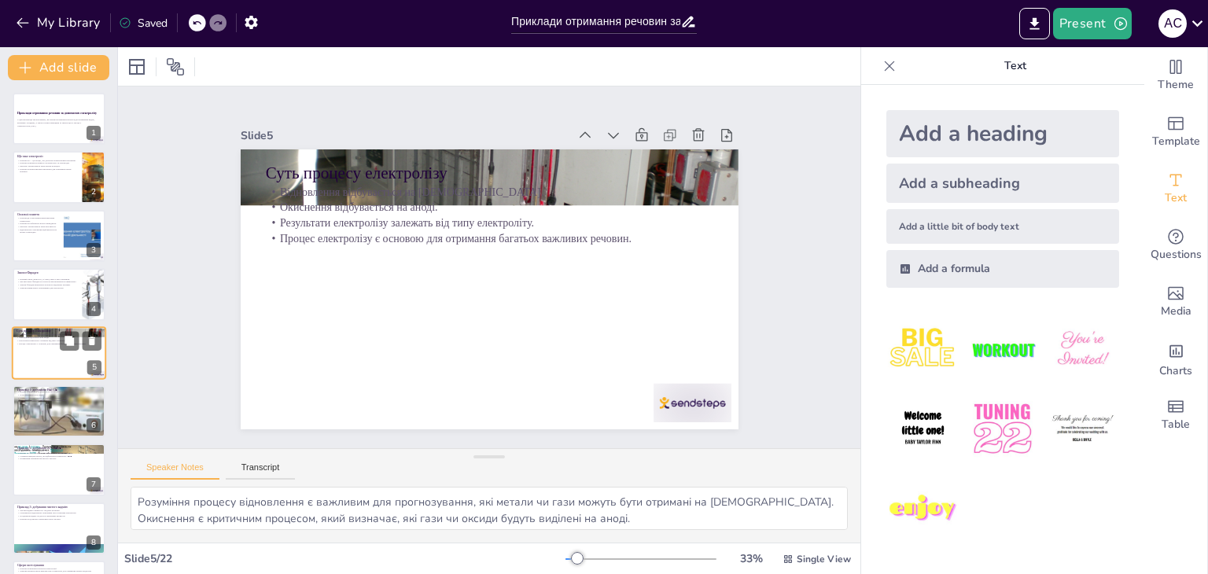
scroll to position [25, 0]
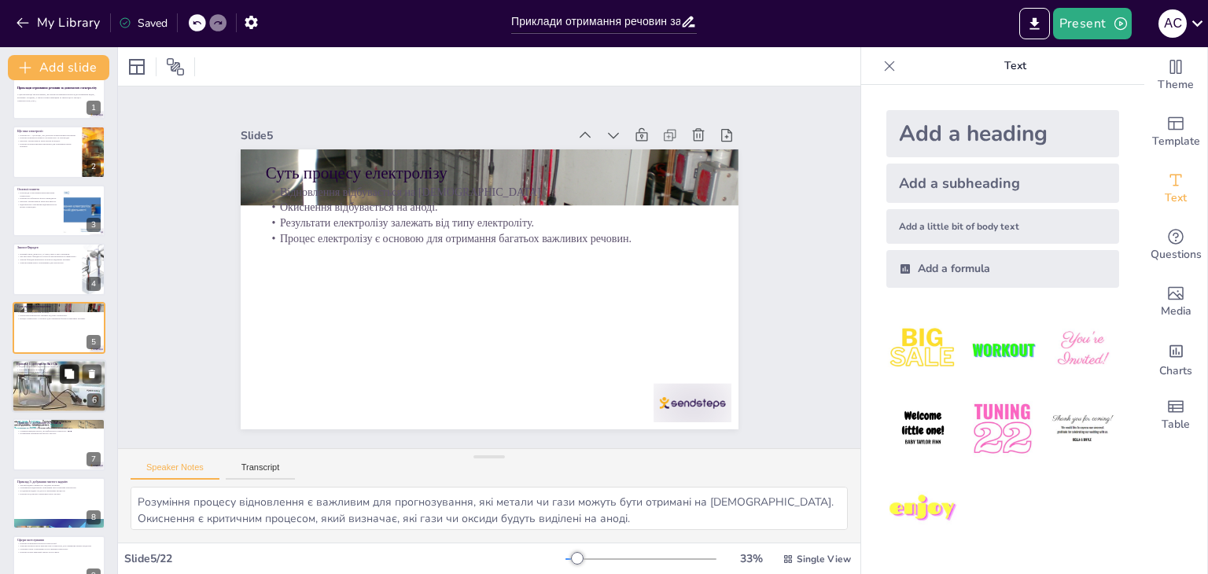
click at [63, 366] on button at bounding box center [69, 373] width 19 height 19
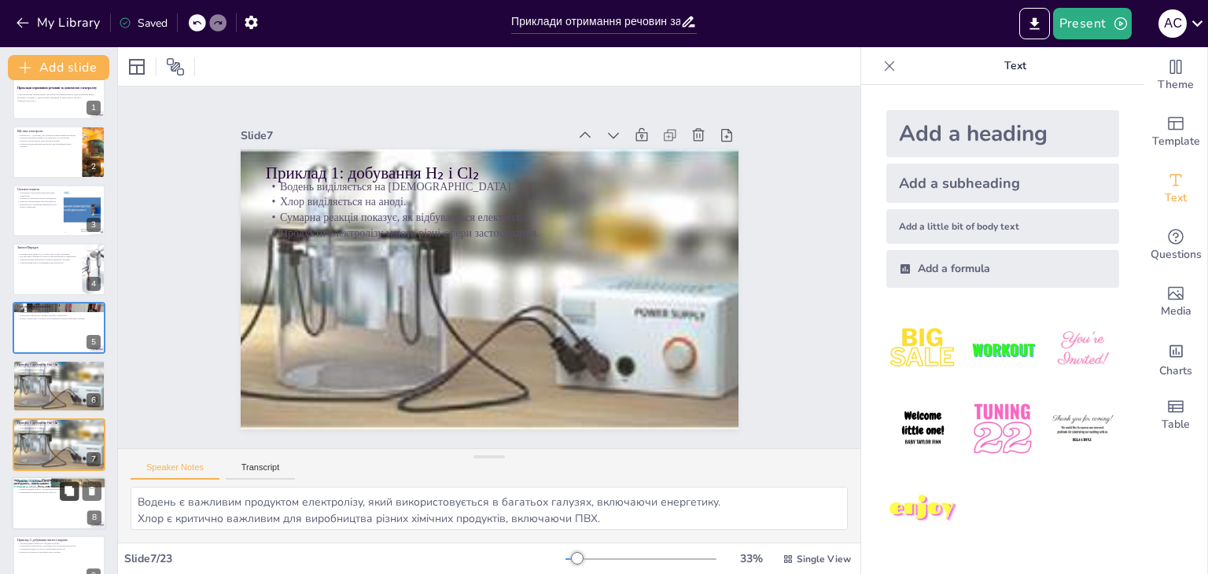
scroll to position [142, 0]
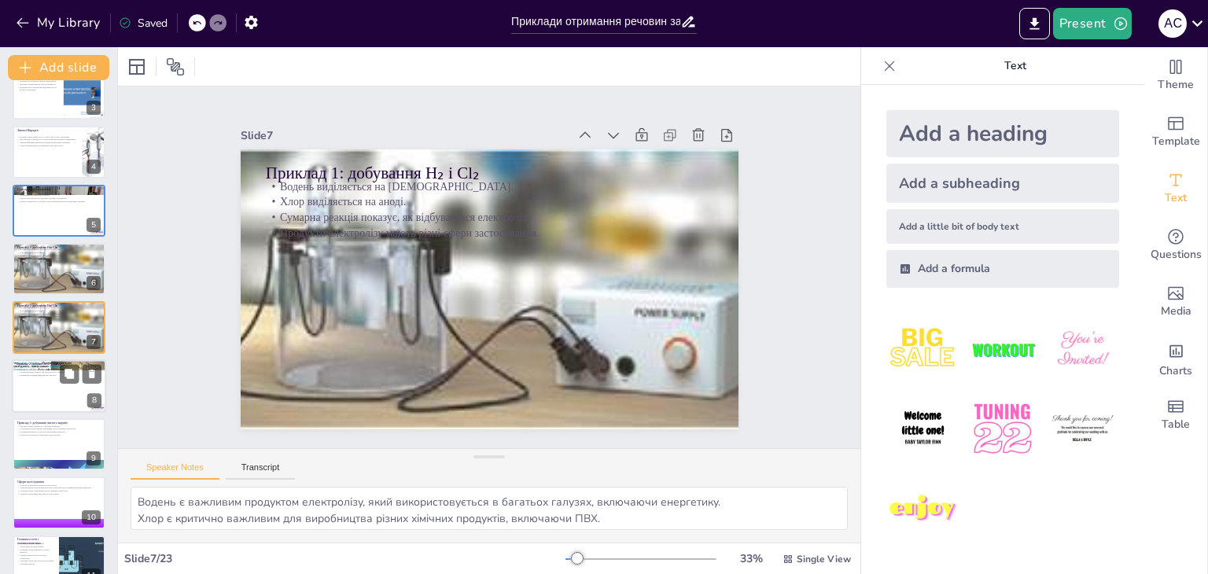
click at [51, 385] on div at bounding box center [59, 386] width 94 height 53
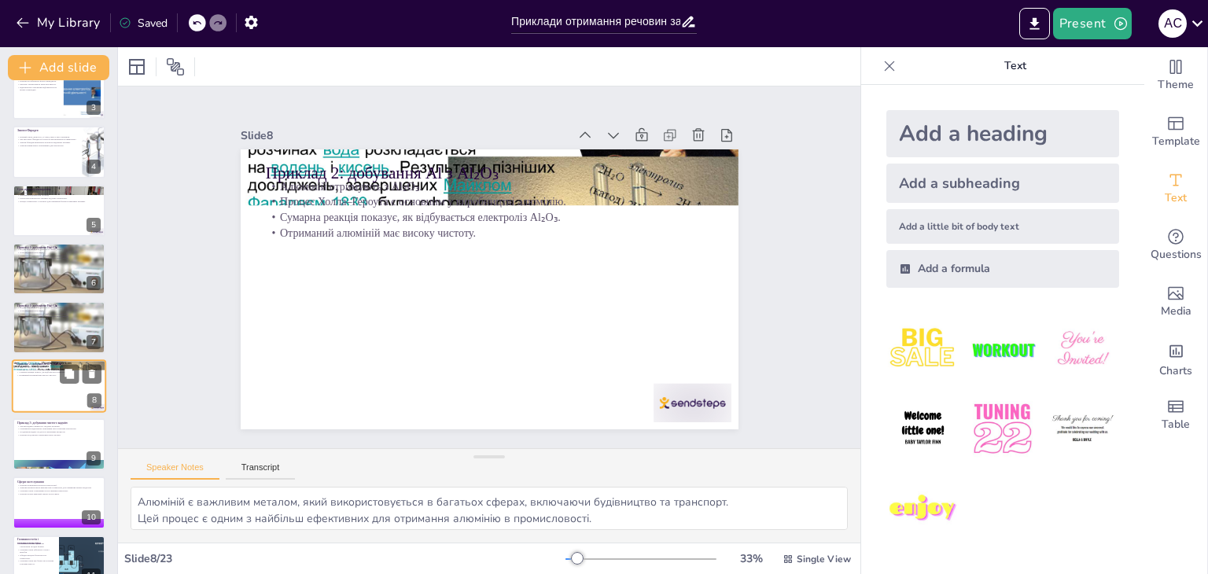
scroll to position [201, 0]
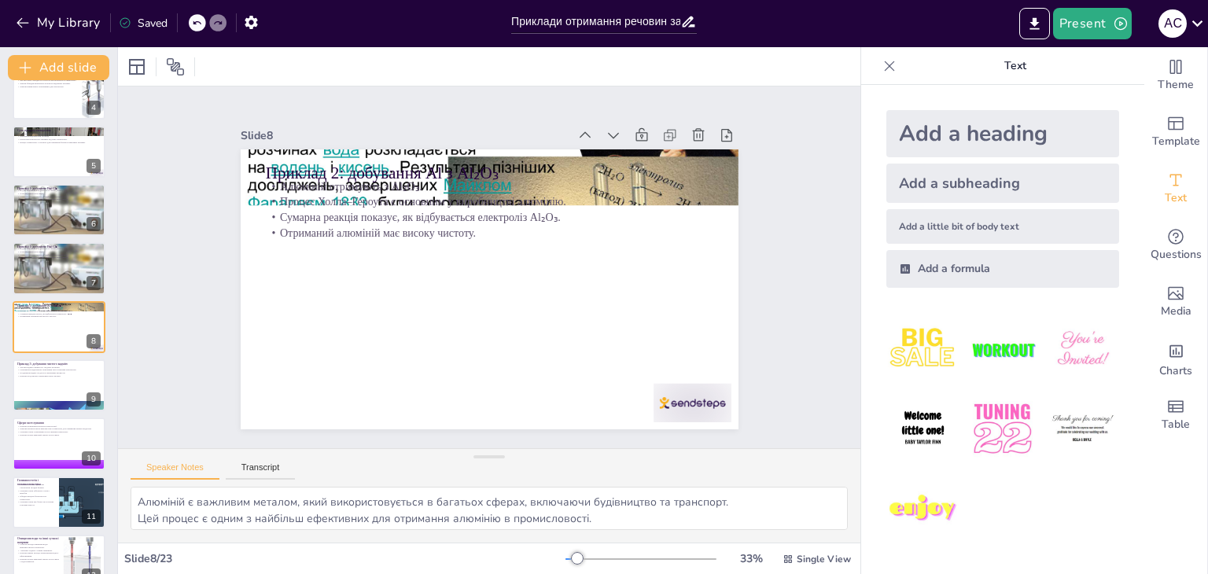
drag, startPoint x: 17, startPoint y: 13, endPoint x: 6, endPoint y: 33, distance: 23.2
click at [18, 13] on button "My Library" at bounding box center [59, 22] width 95 height 25
